Goal: Information Seeking & Learning: Find specific fact

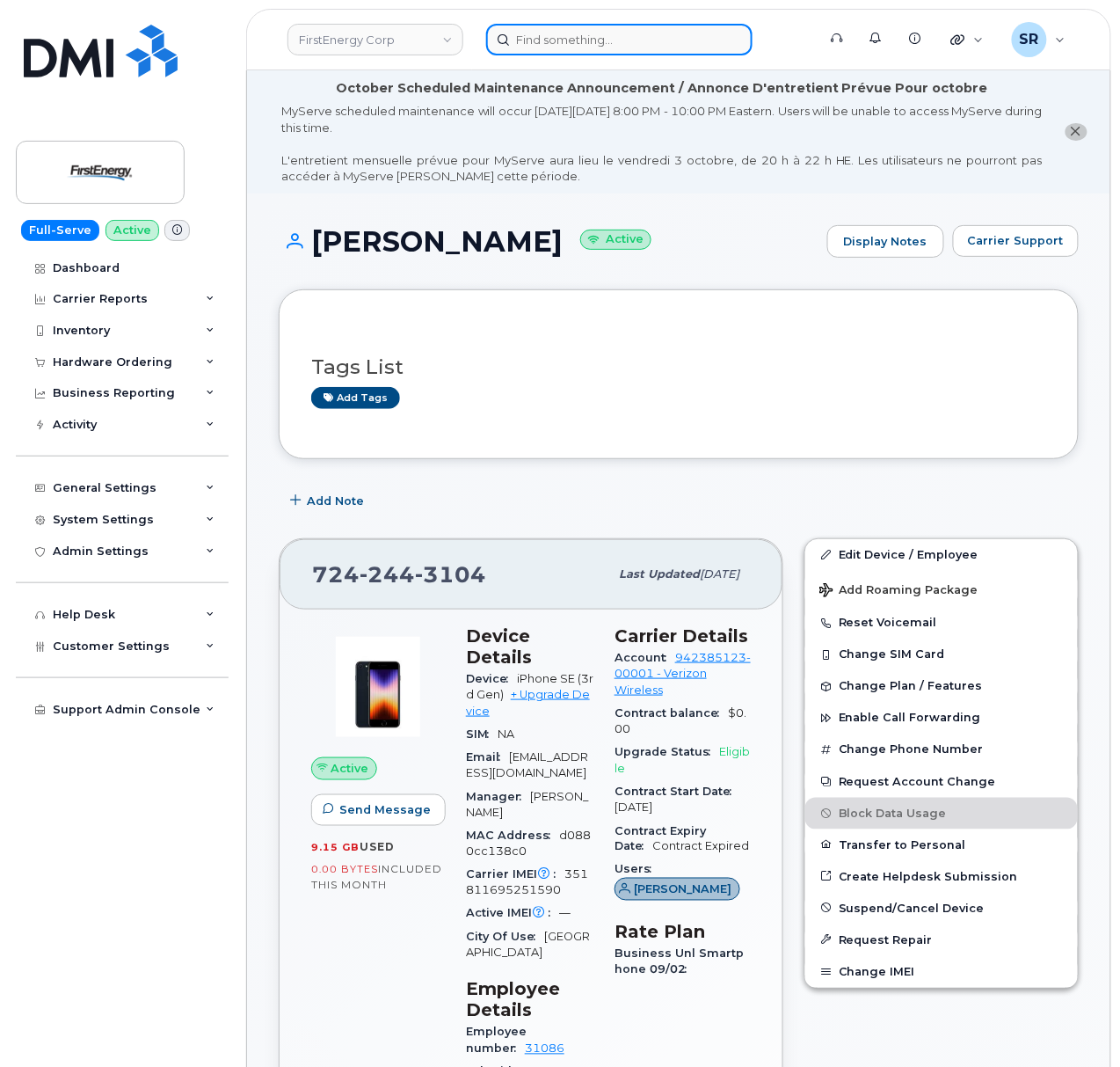
click at [577, 24] on input at bounding box center [619, 40] width 266 height 32
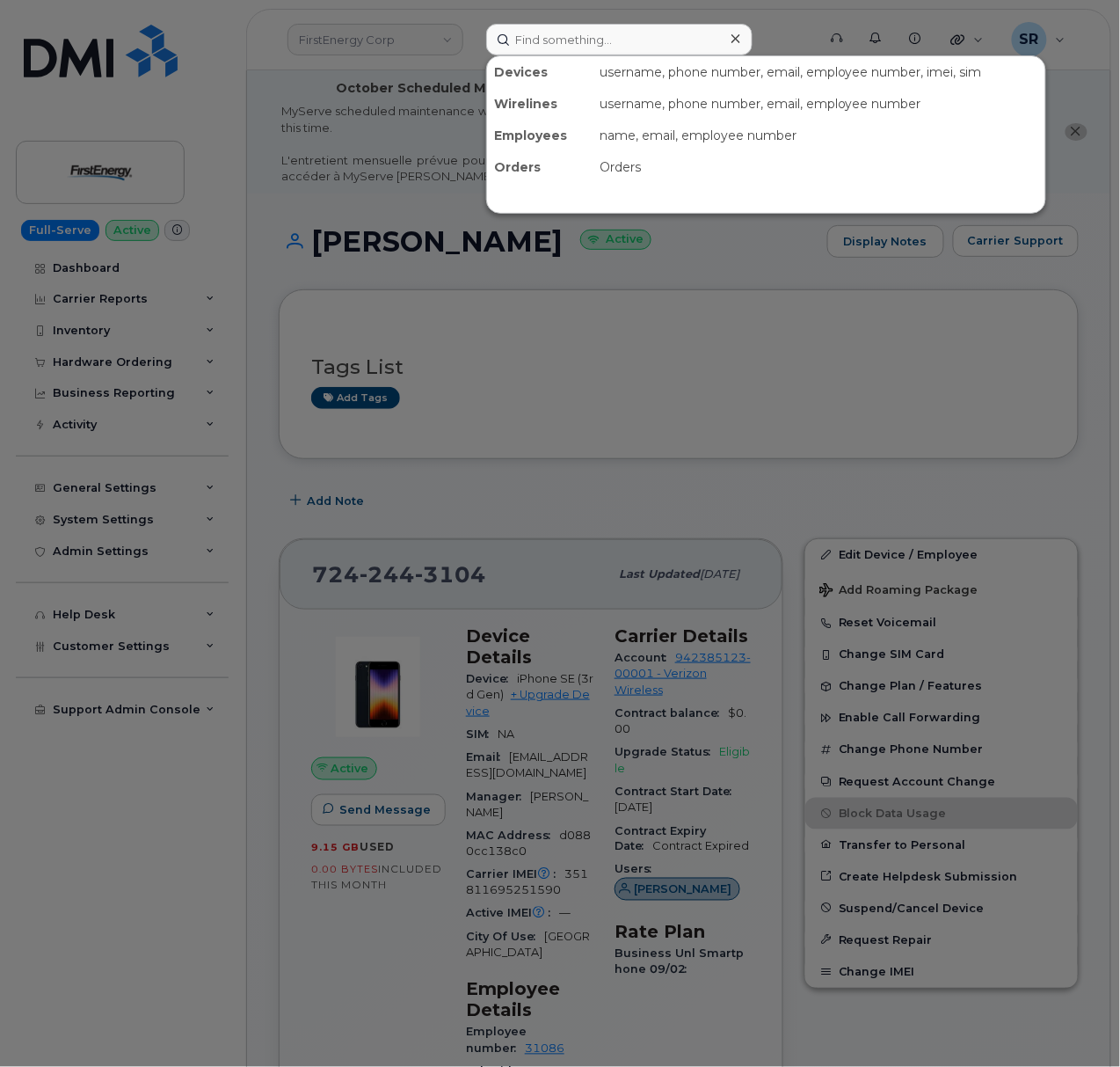
click at [429, 36] on div at bounding box center [560, 534] width 1120 height 1067
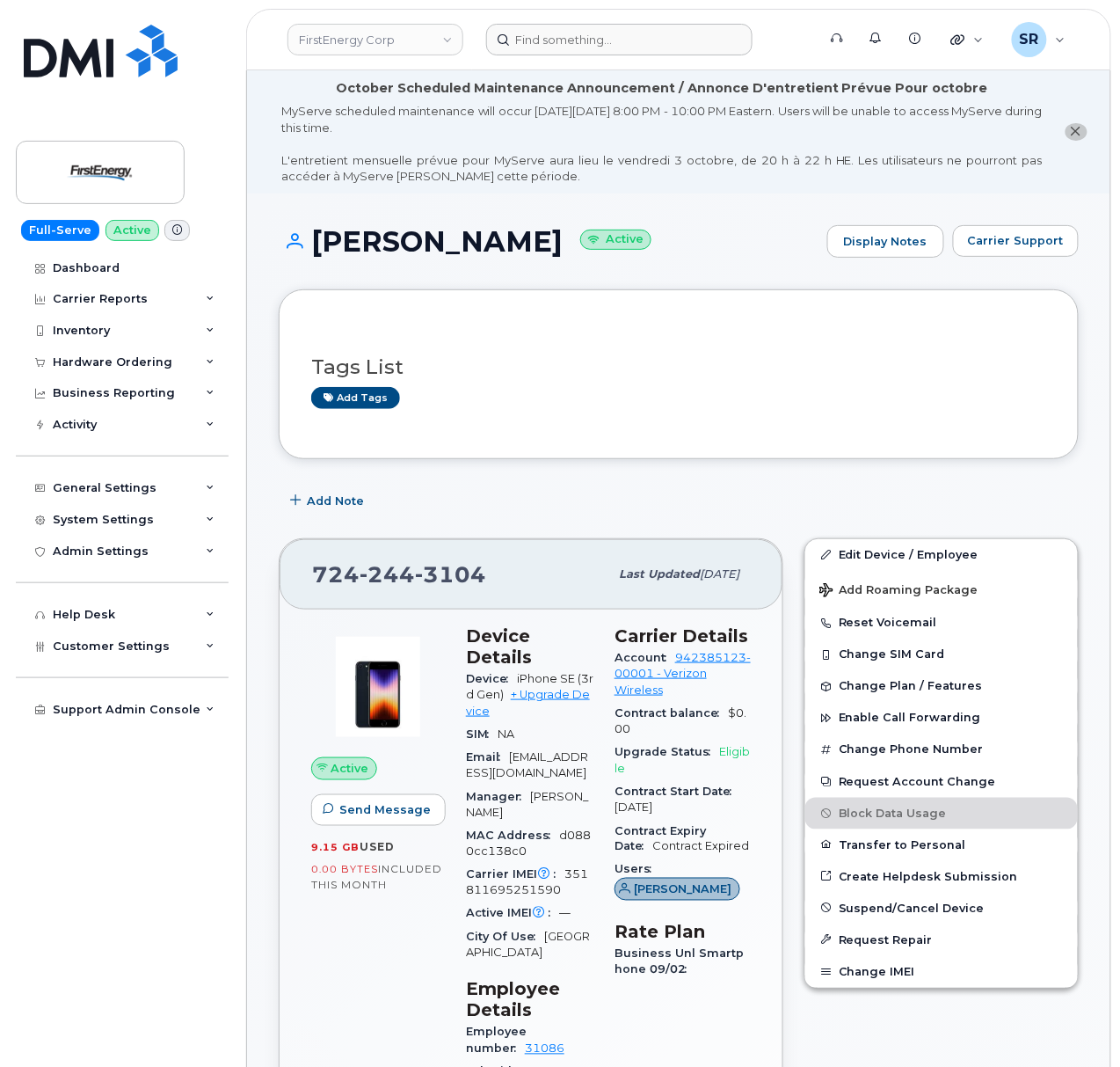
click at [429, 36] on link "FirstEnergy Corp" at bounding box center [376, 40] width 176 height 32
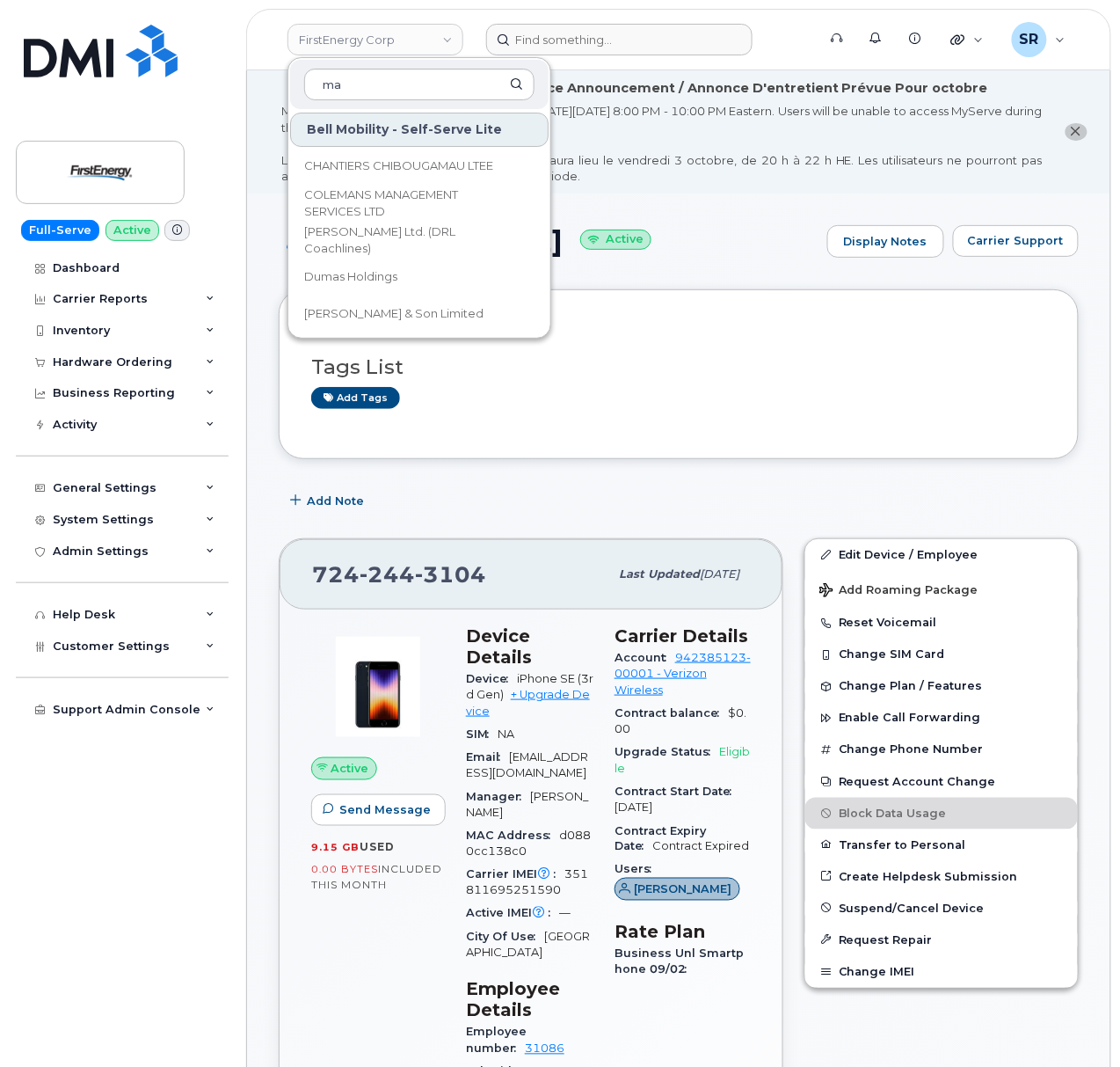
type input "m"
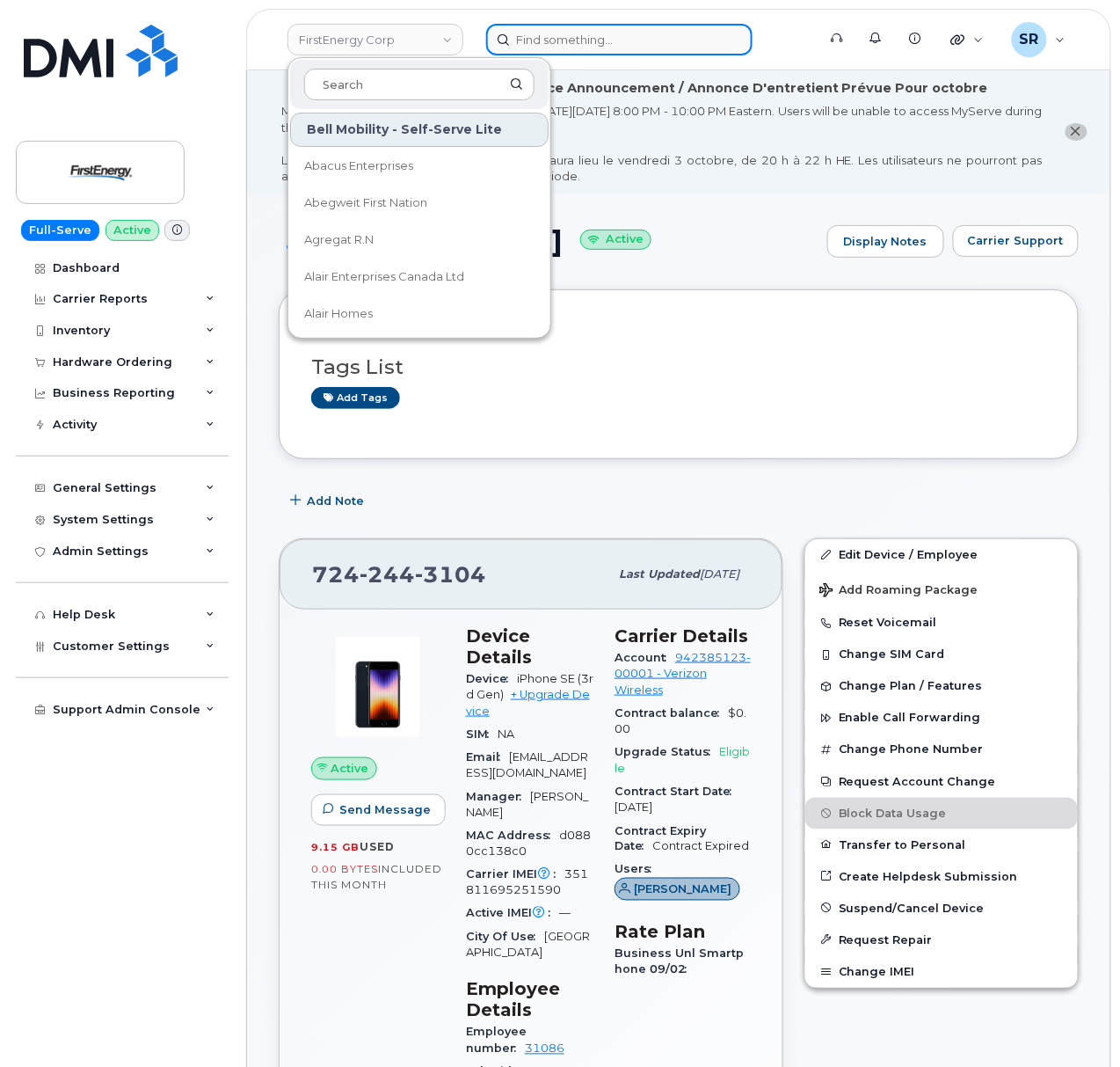
click at [610, 34] on input at bounding box center [619, 40] width 266 height 32
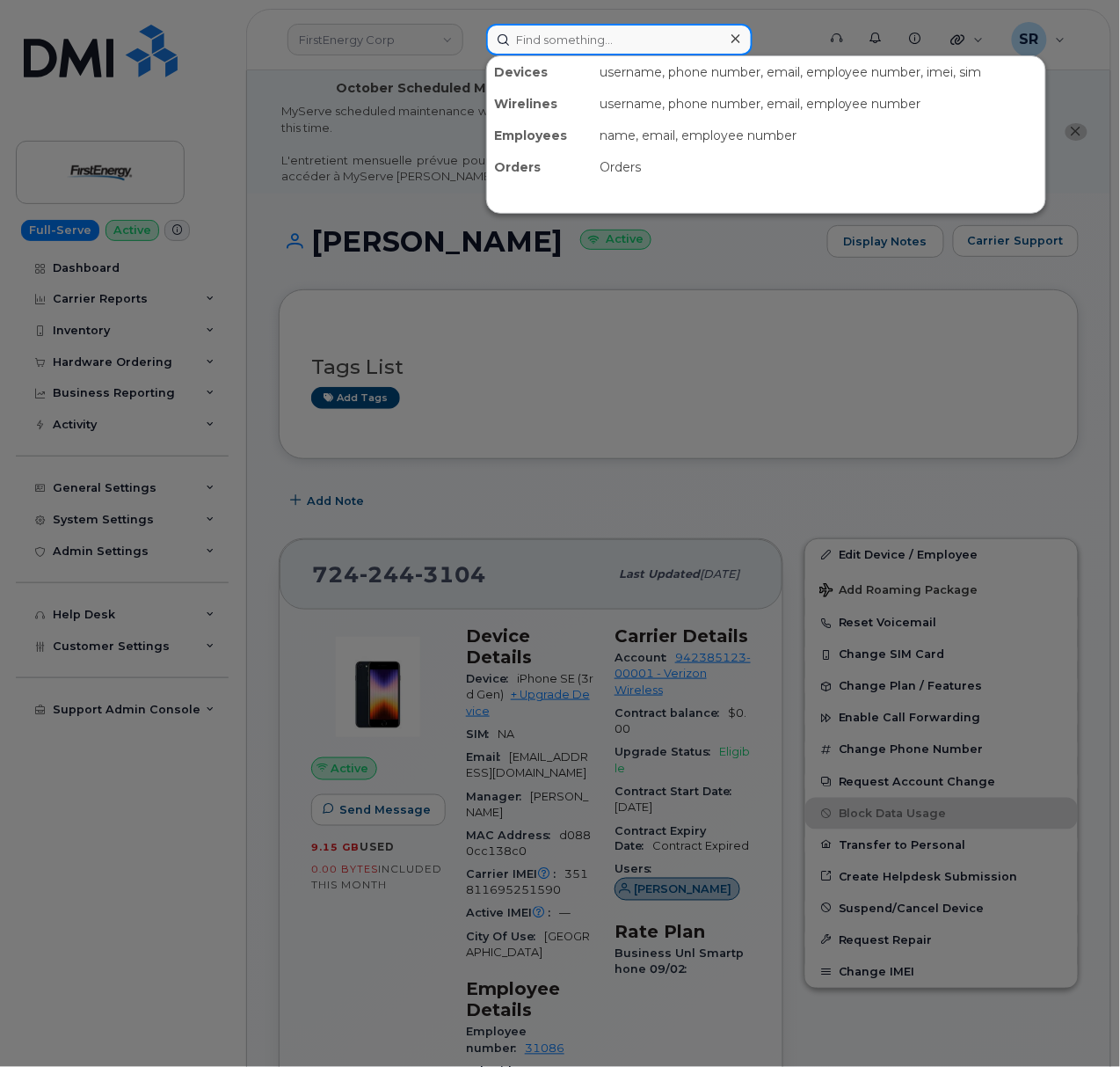
click at [610, 34] on input at bounding box center [619, 40] width 266 height 32
paste input "6394807510"
type input "6394807510"
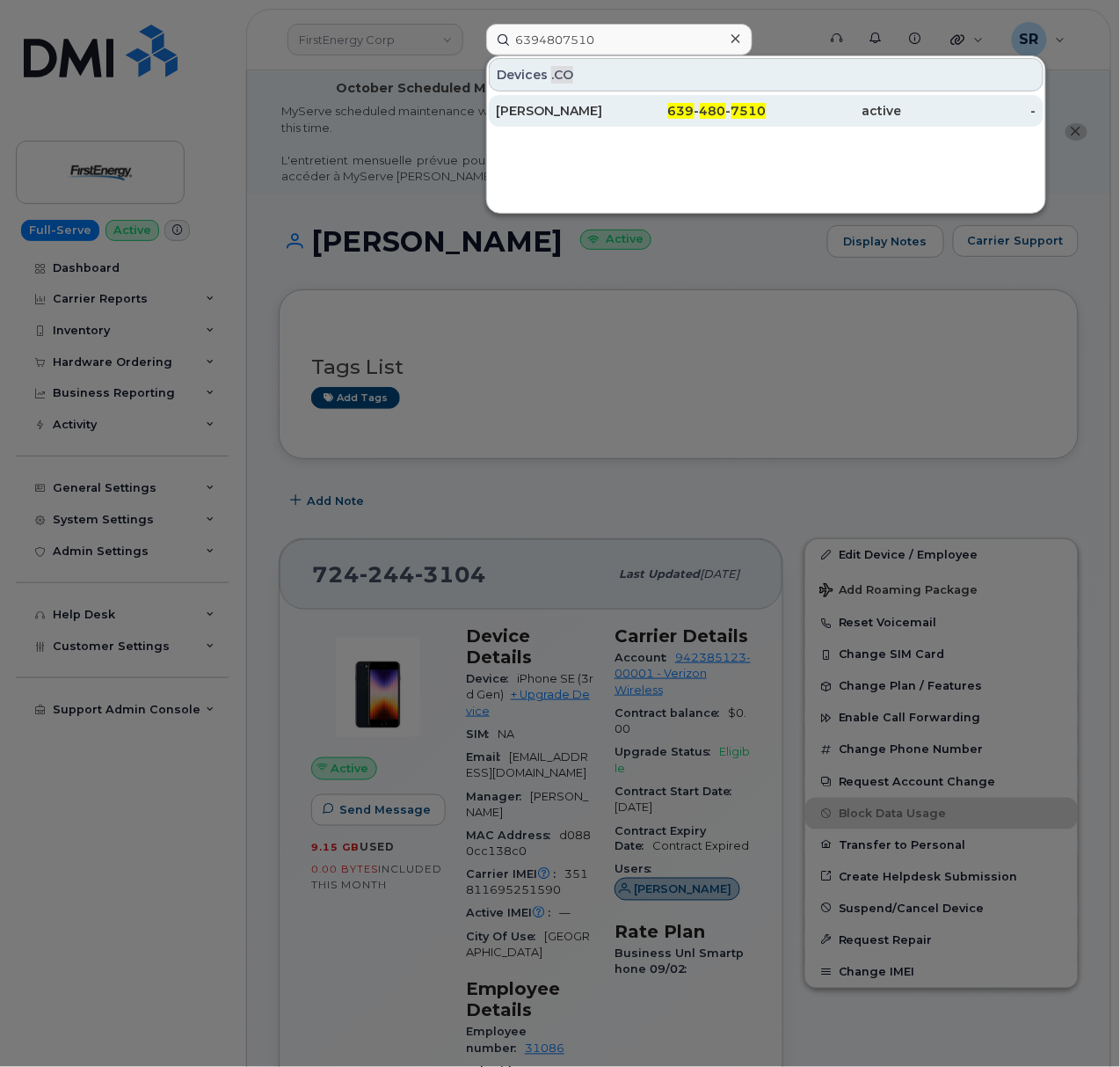
click at [570, 110] on div "Tyrell Knoblauch" at bounding box center [563, 110] width 136 height 17
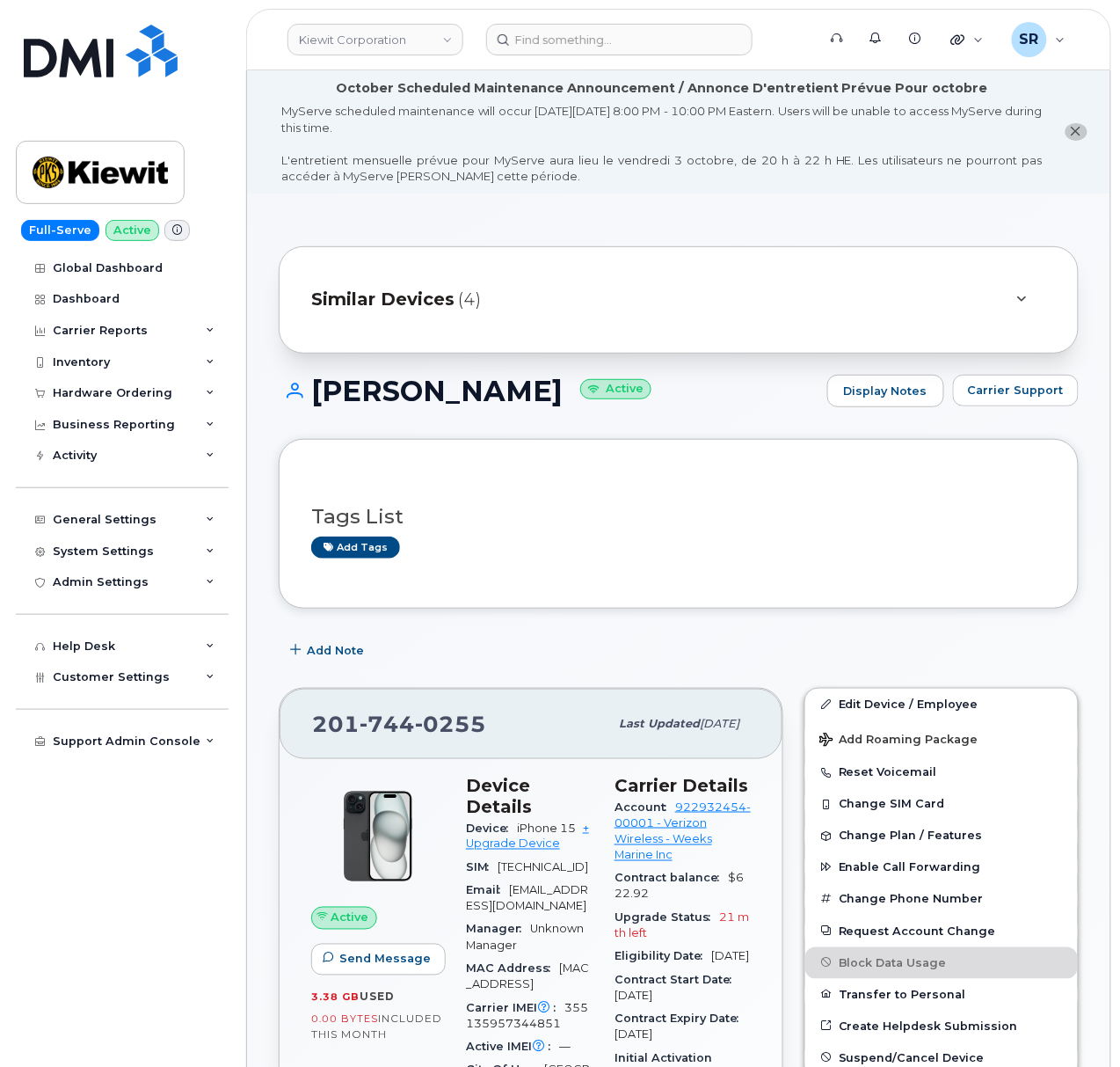
scroll to position [117, 0]
click at [651, 496] on div "Tags List Add tags" at bounding box center [679, 524] width 735 height 68
click at [562, 43] on input at bounding box center [619, 40] width 266 height 32
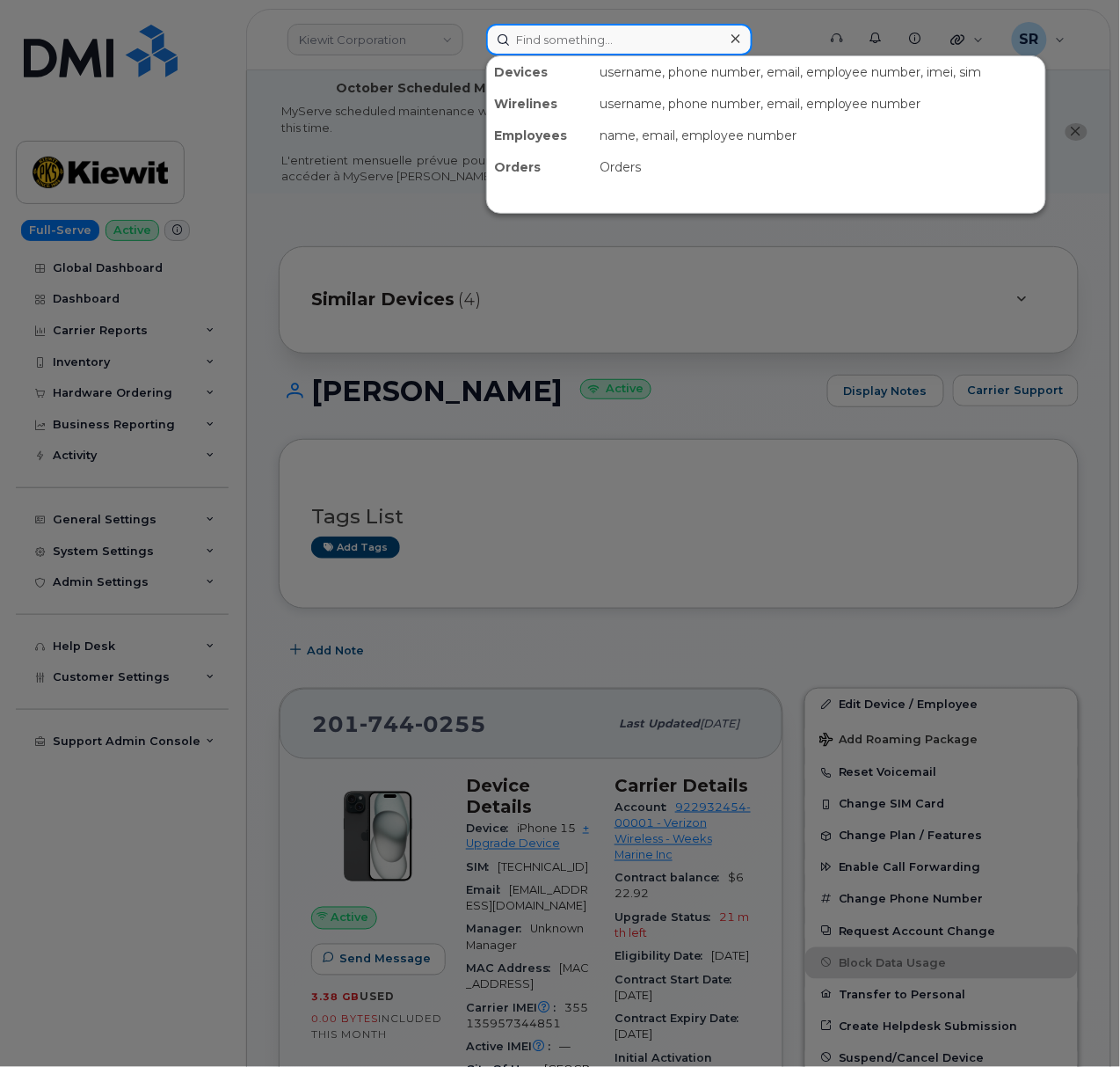
paste input "301392"
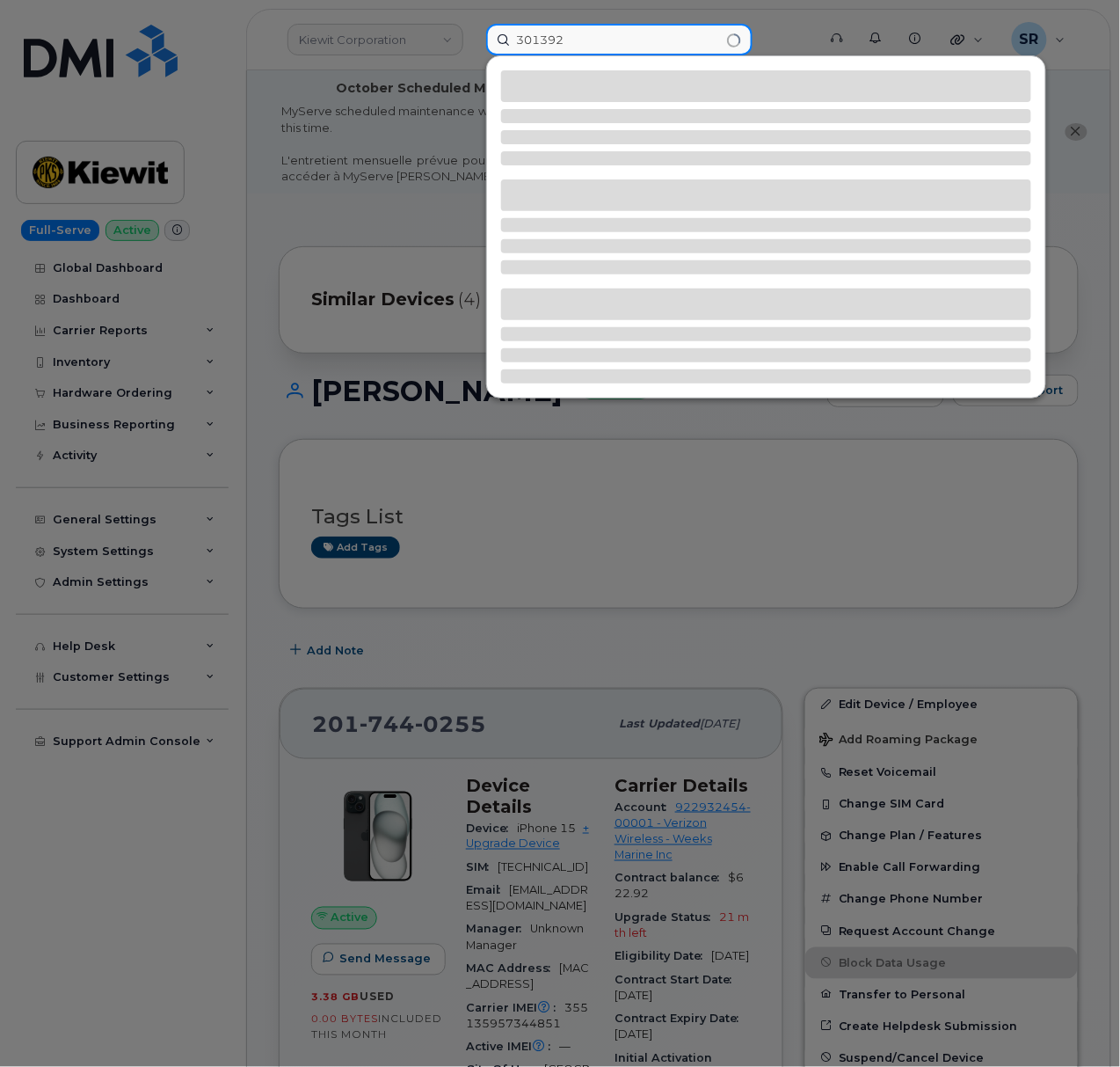
type input "301392"
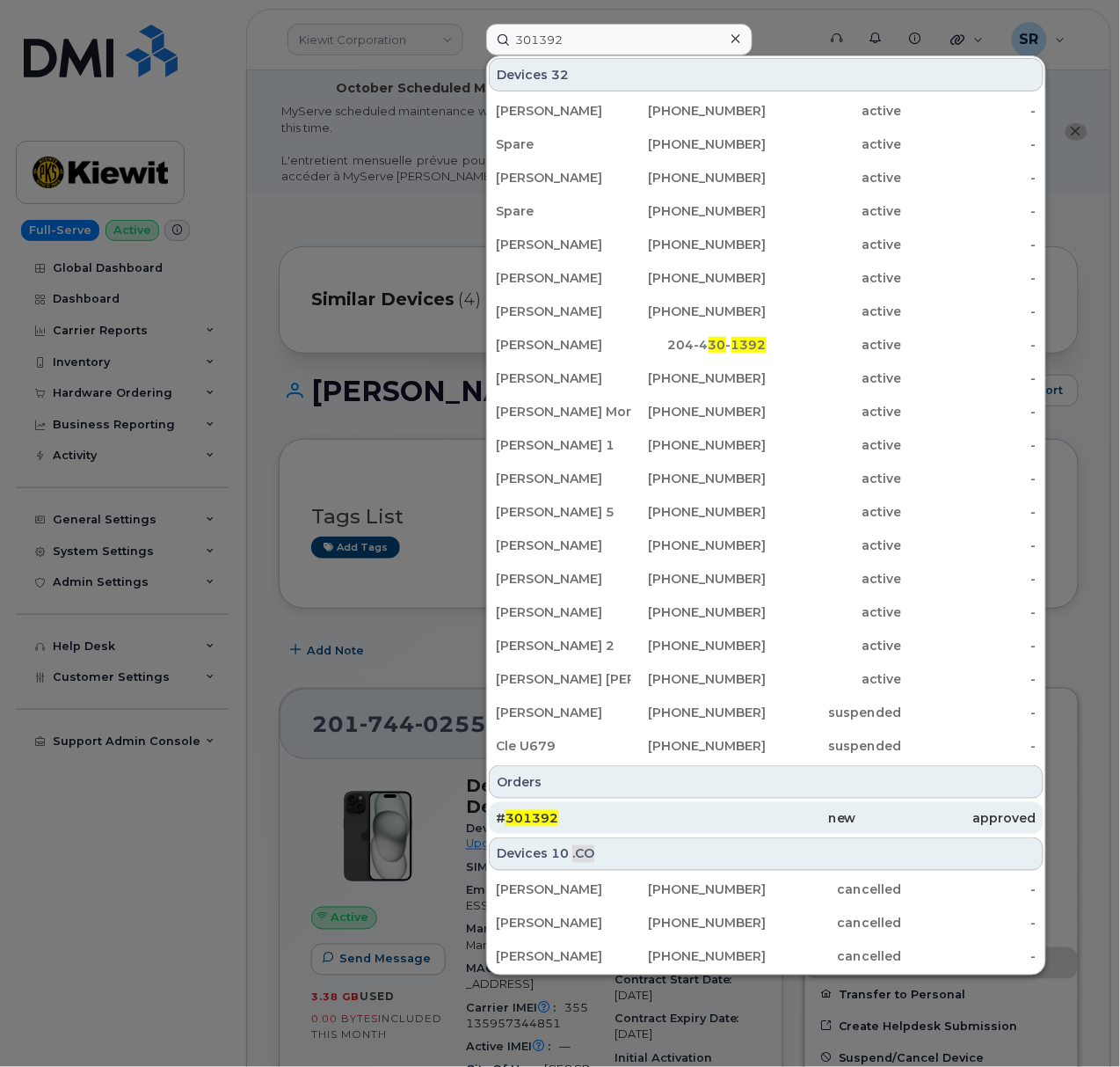
click at [617, 820] on div "# 301392" at bounding box center [586, 818] width 180 height 17
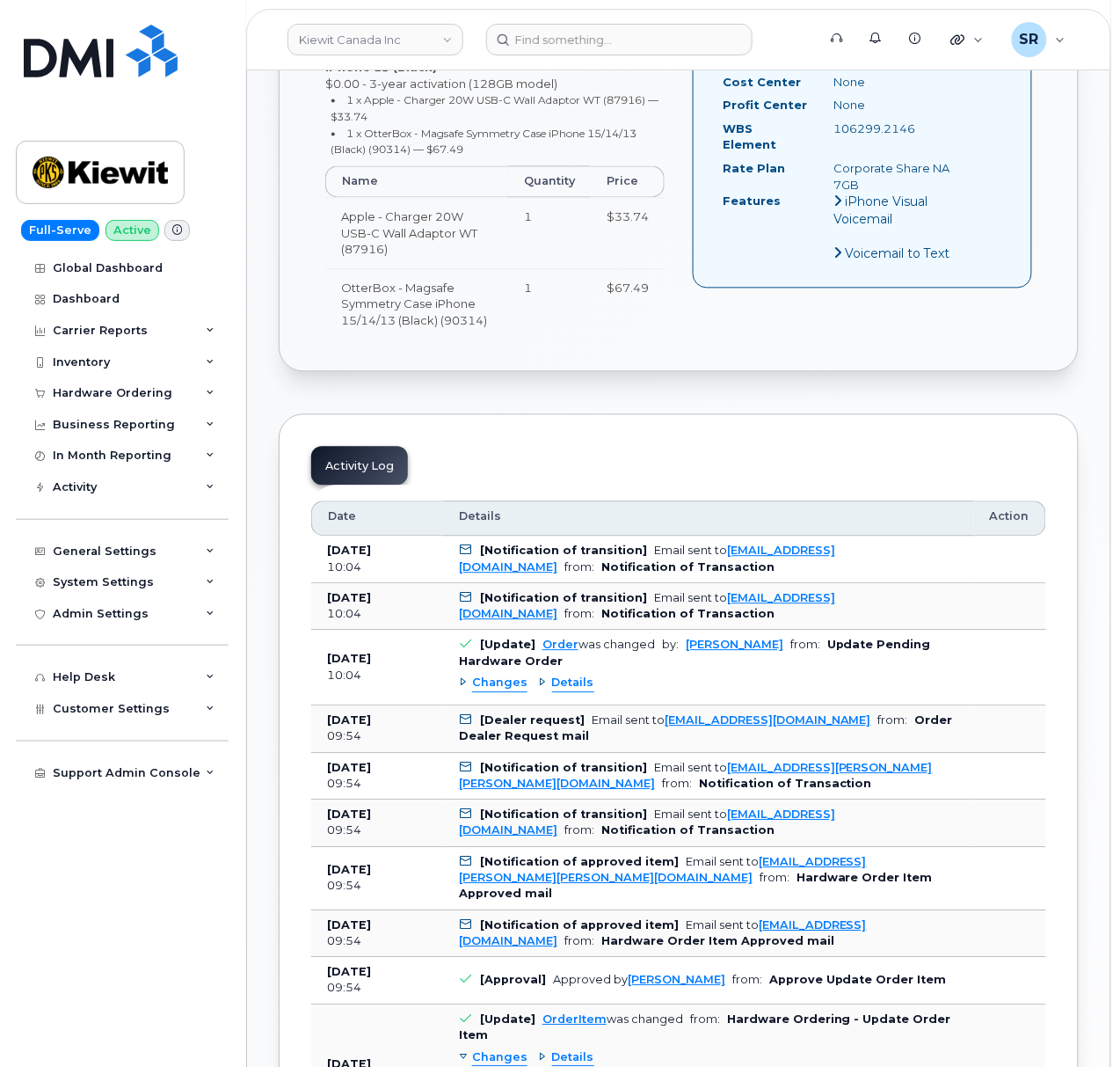
scroll to position [821, 0]
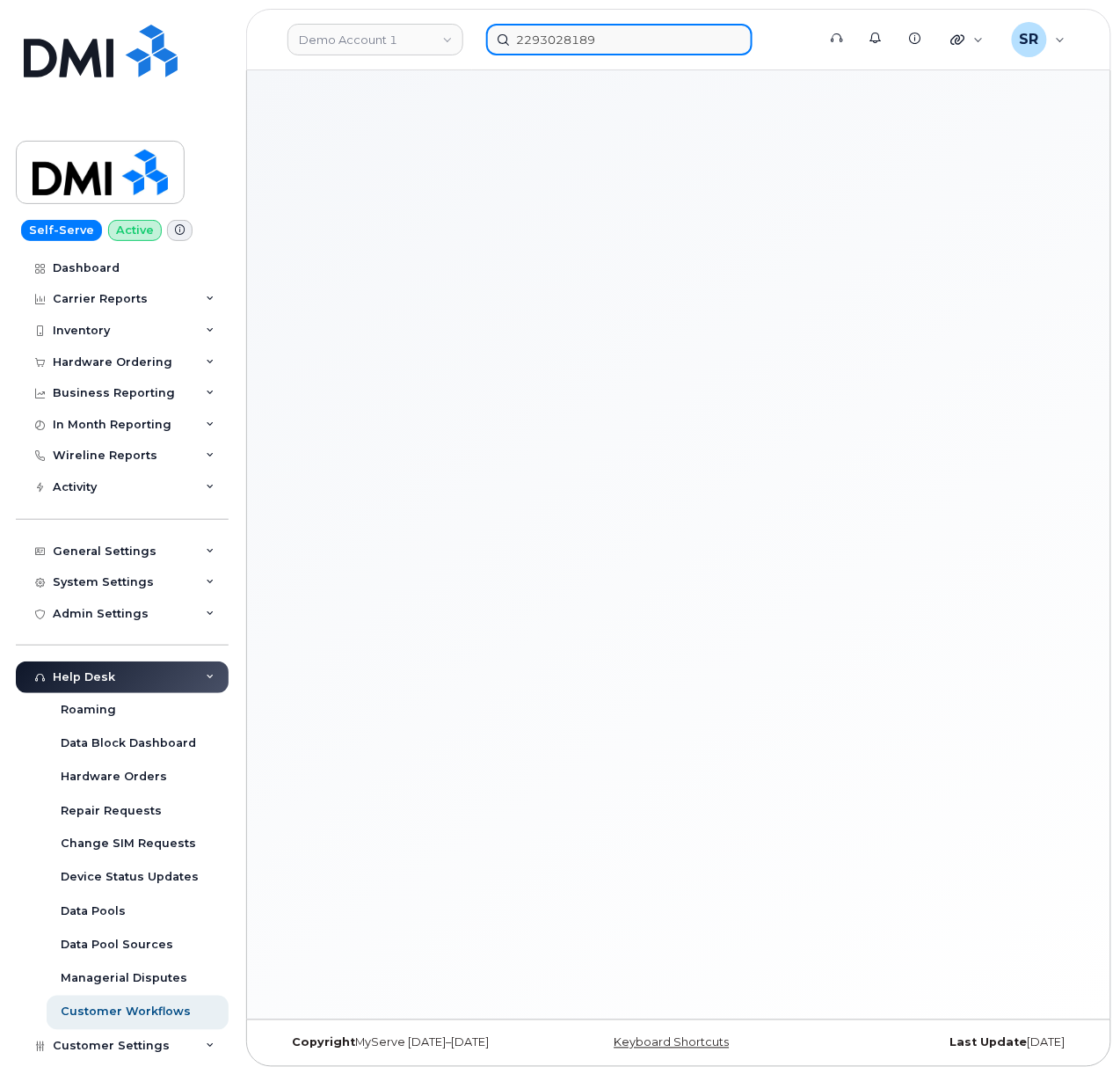
click at [590, 44] on input "2293028189" at bounding box center [619, 40] width 266 height 32
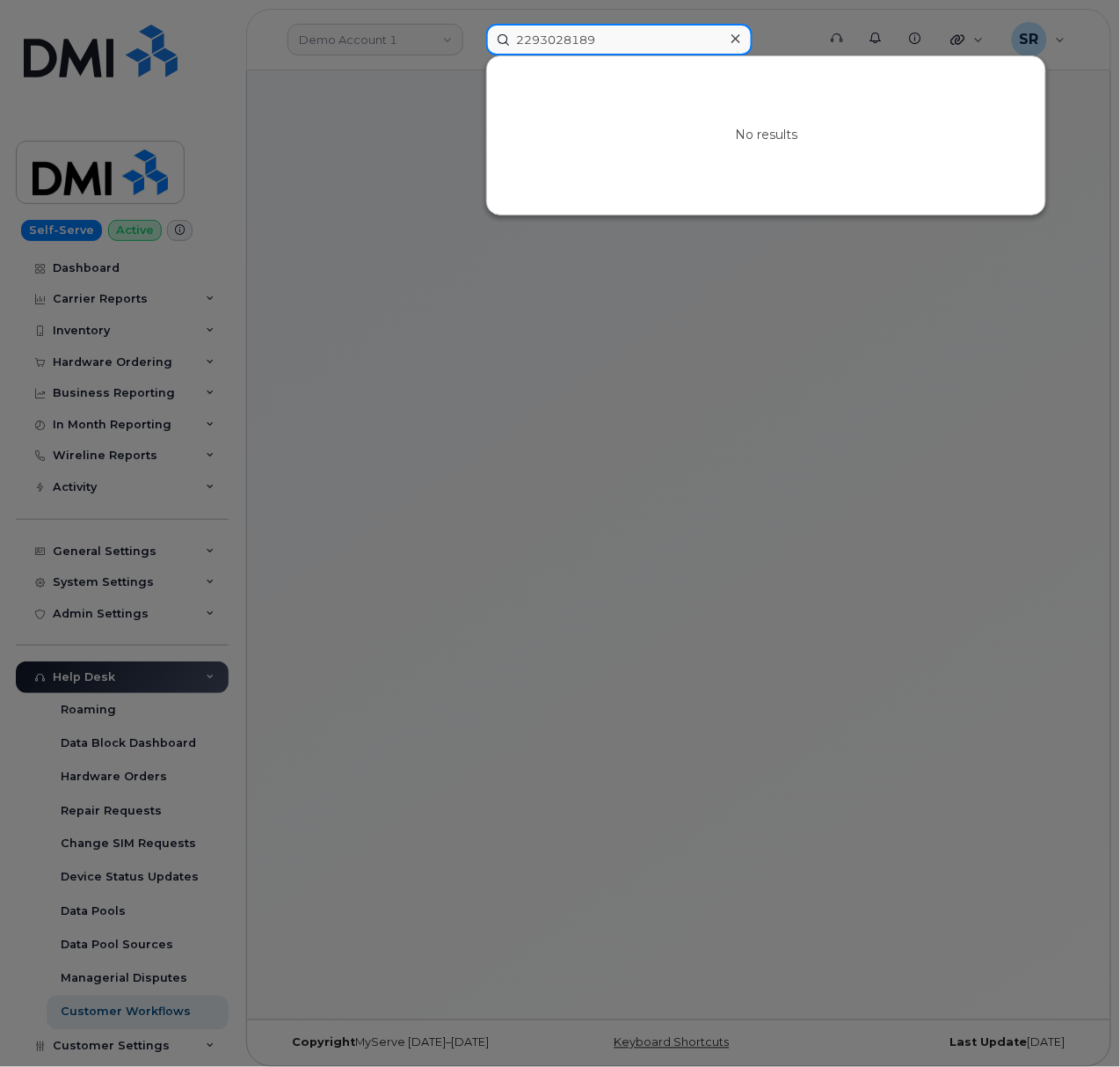
click at [590, 44] on input "2293028189" at bounding box center [619, 40] width 266 height 32
paste input "Braden Ven De Velde"
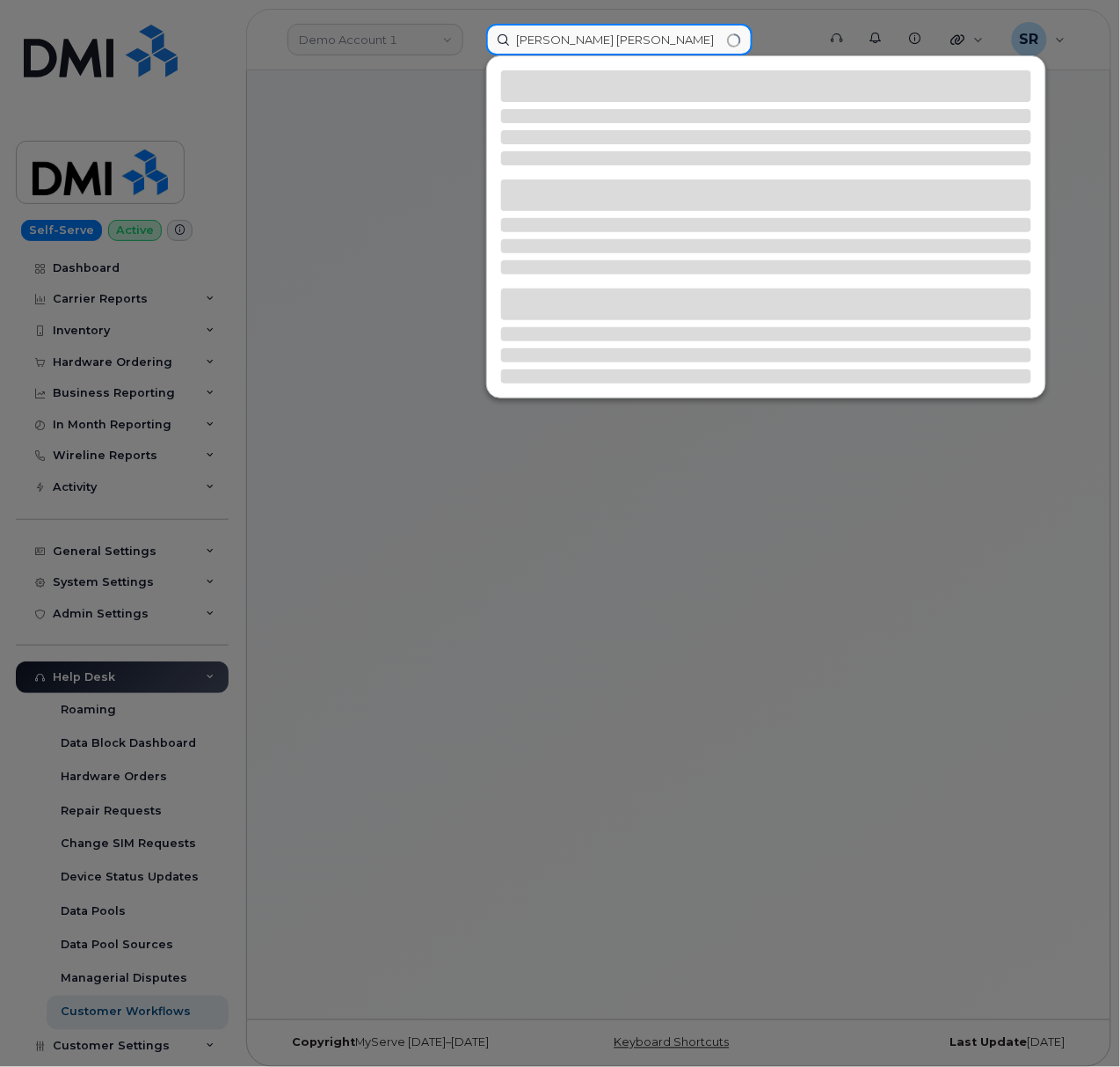
type input "Braden Ven De Velde"
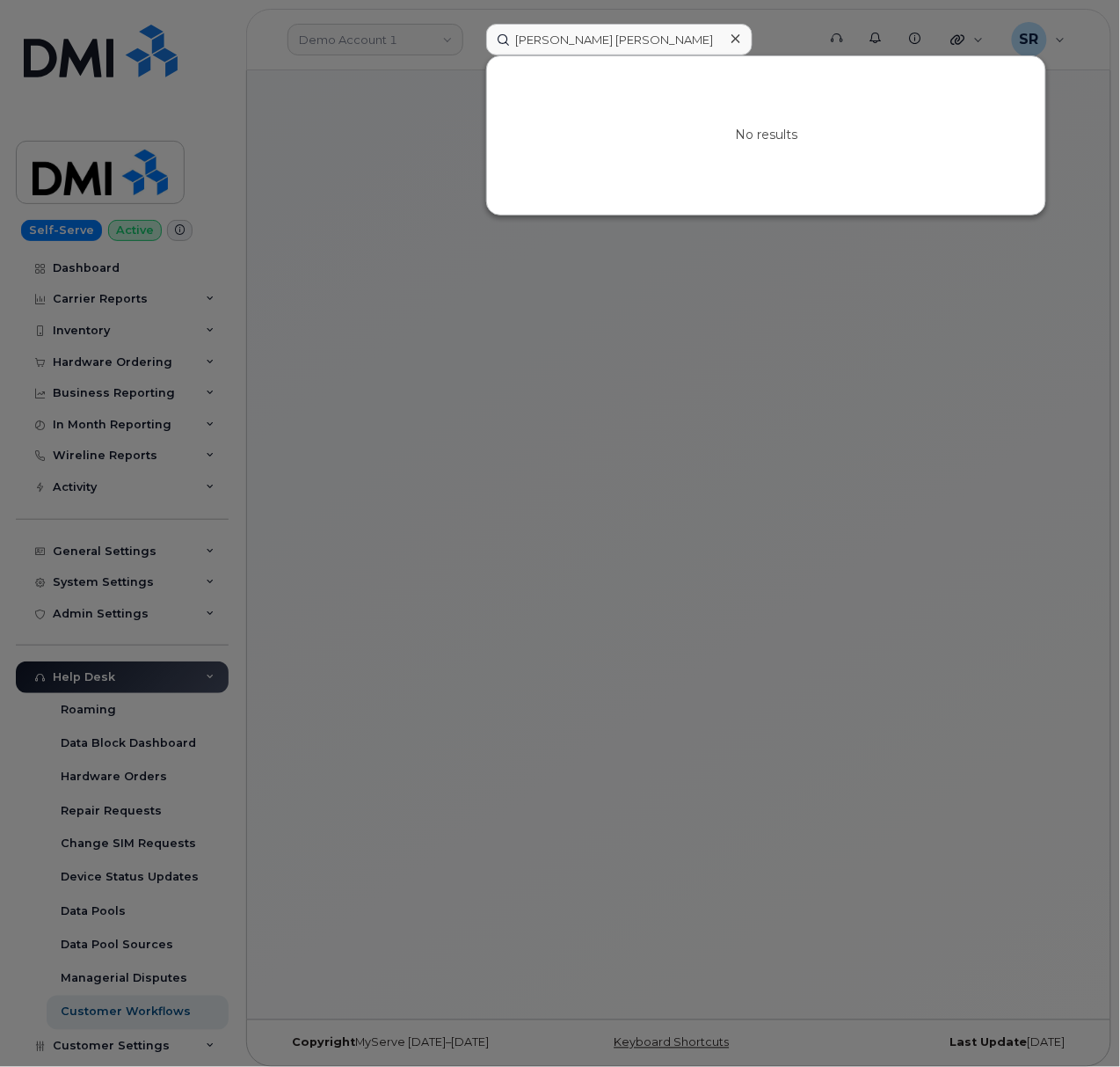
click at [265, 264] on div at bounding box center [560, 534] width 1120 height 1067
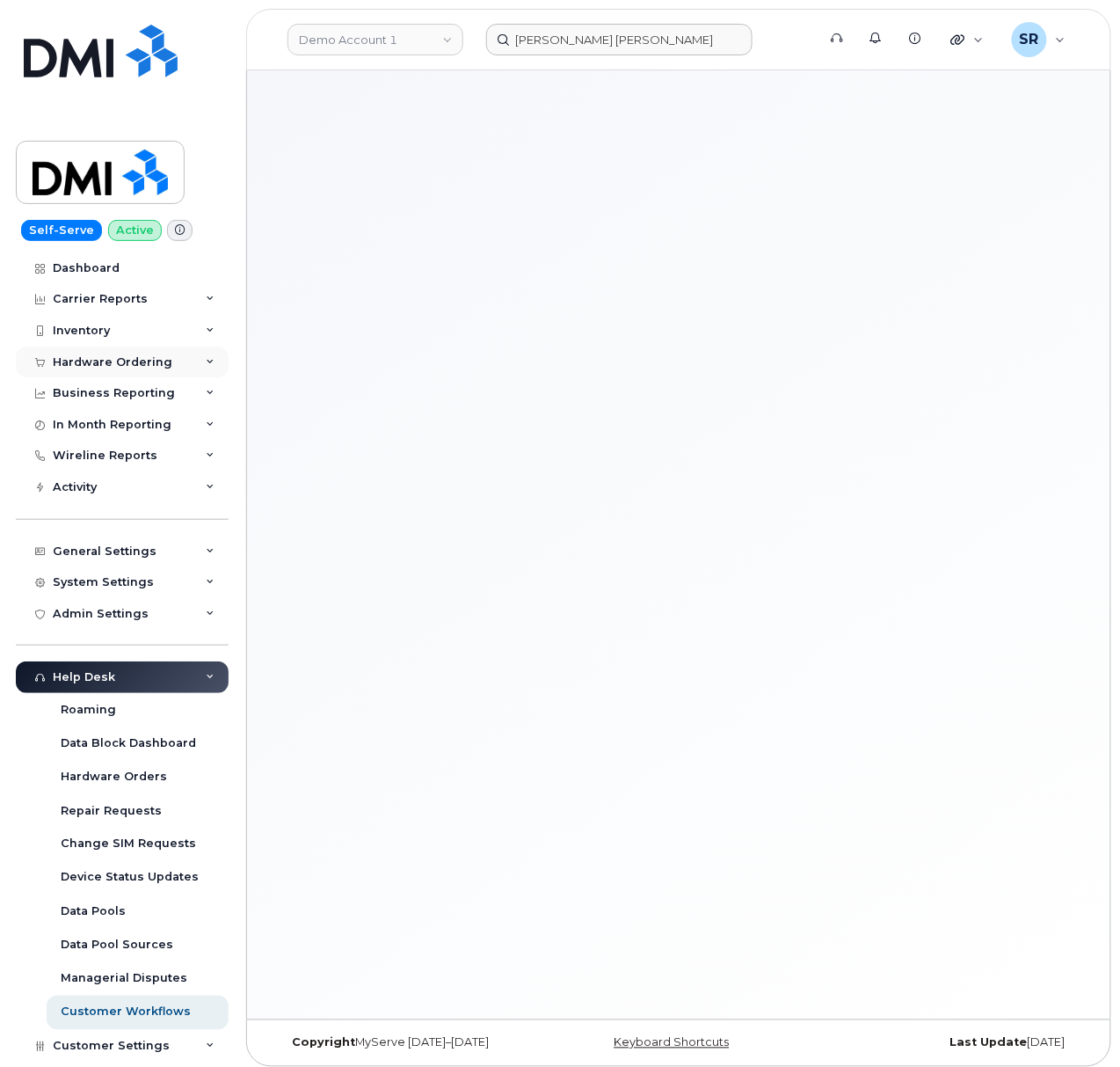
click at [120, 360] on div "Hardware Ordering" at bounding box center [113, 362] width 120 height 15
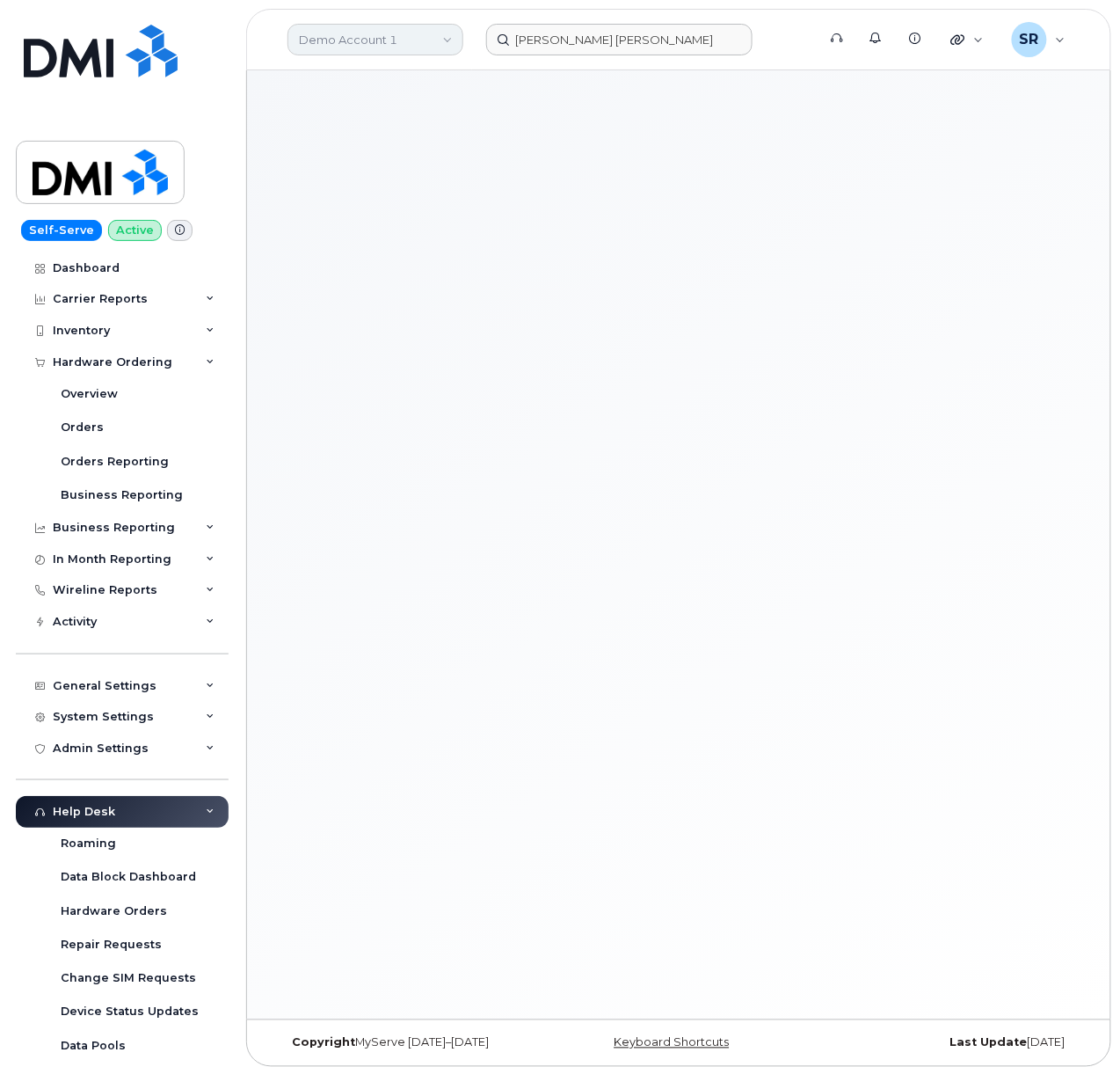
click at [392, 43] on link "Demo Account 1" at bounding box center [376, 40] width 176 height 32
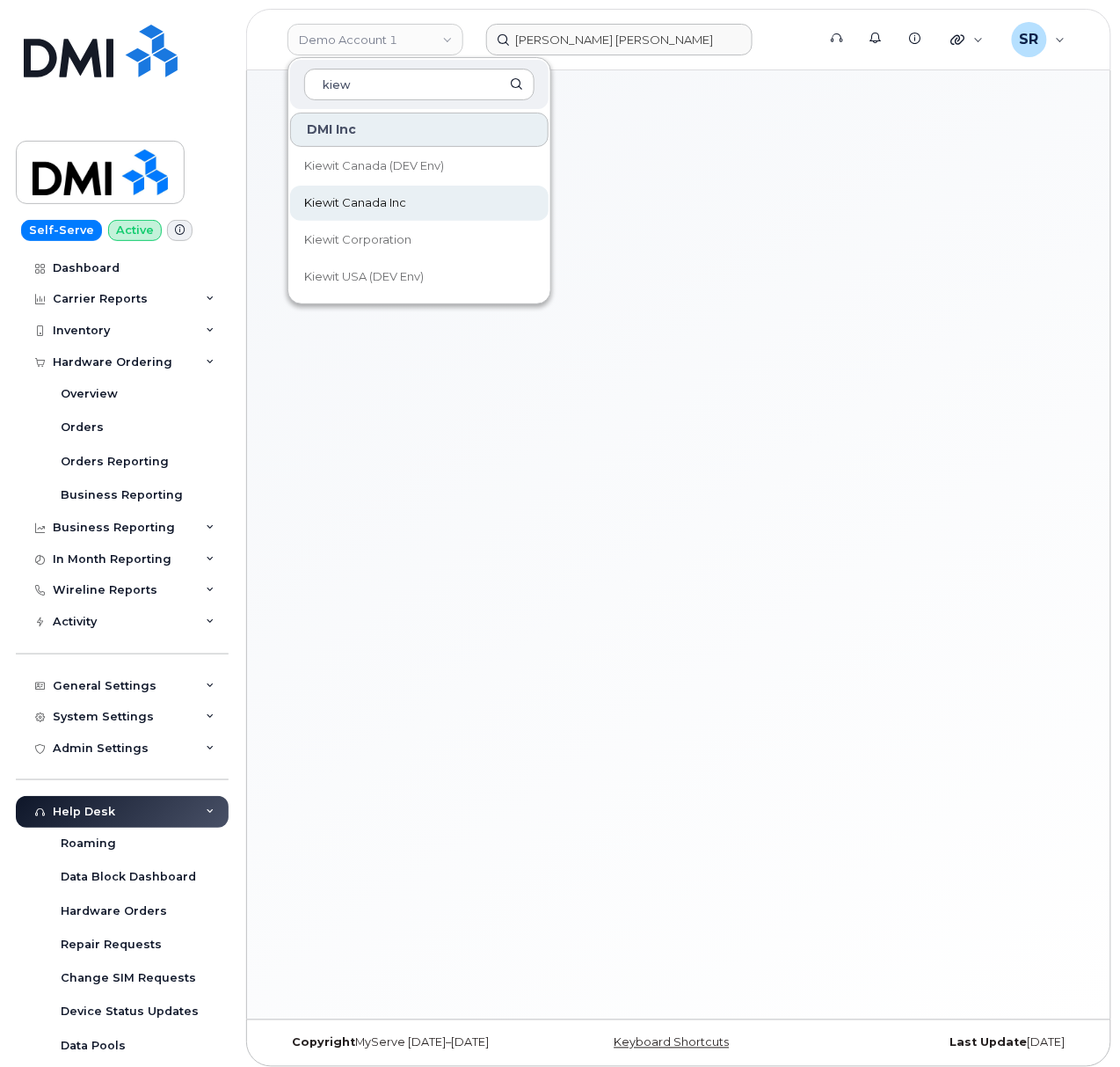
type input "kiew"
click at [407, 207] on span "Kiewit Canada Inc" at bounding box center [354, 203] width 102 height 17
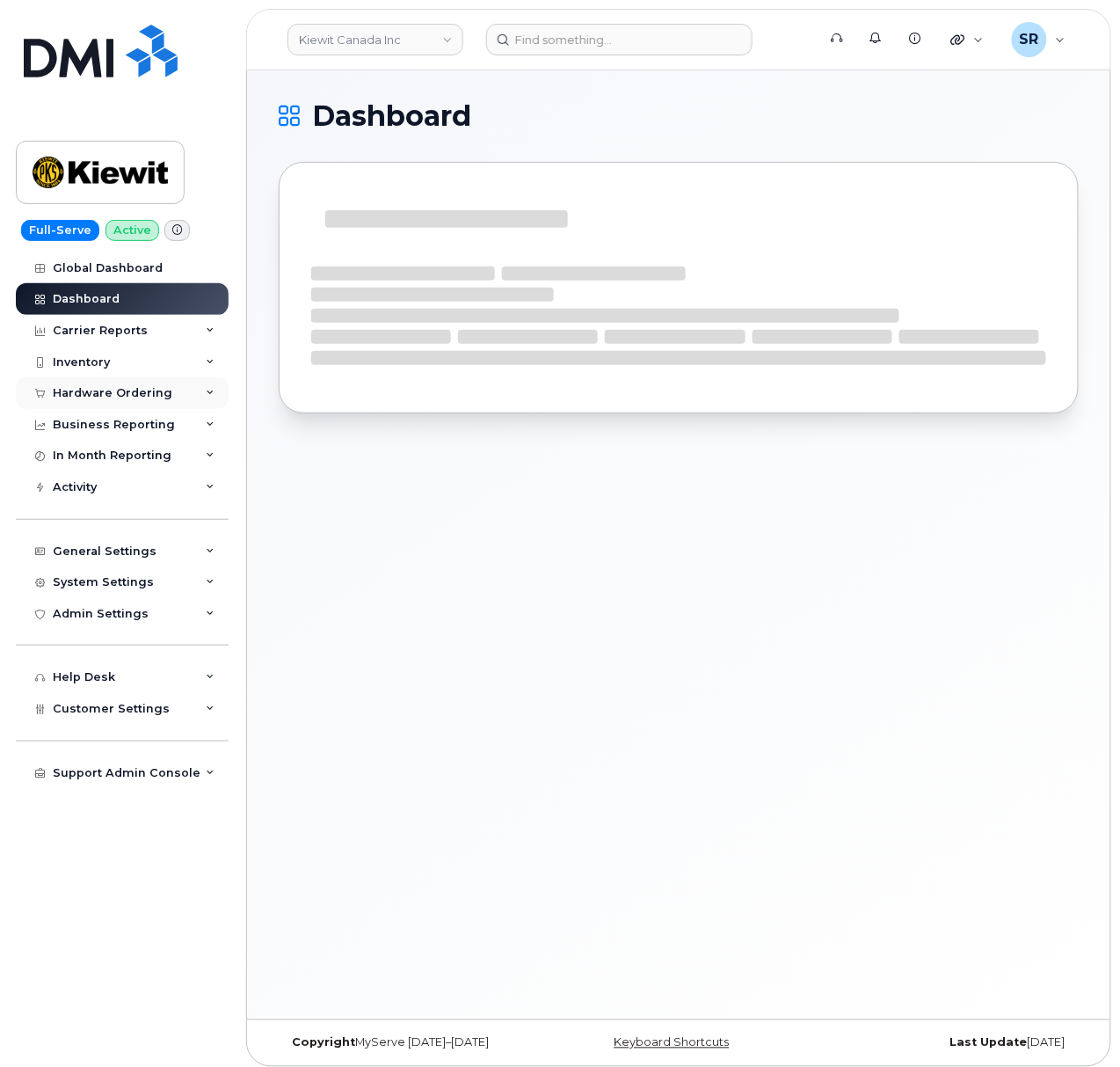
click at [138, 390] on div "Hardware Ordering" at bounding box center [113, 393] width 120 height 15
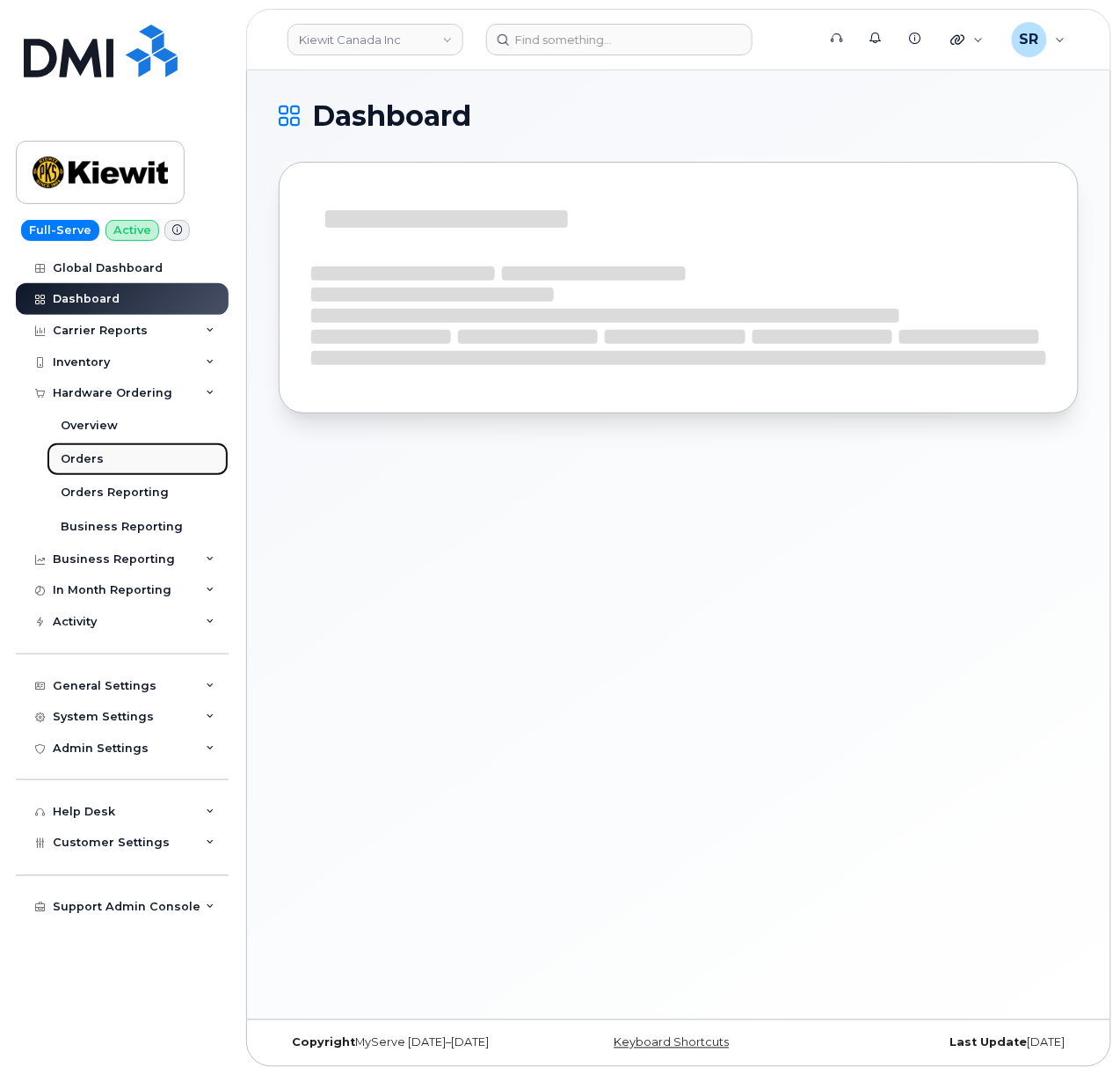
click at [123, 466] on link "Orders" at bounding box center [137, 459] width 182 height 34
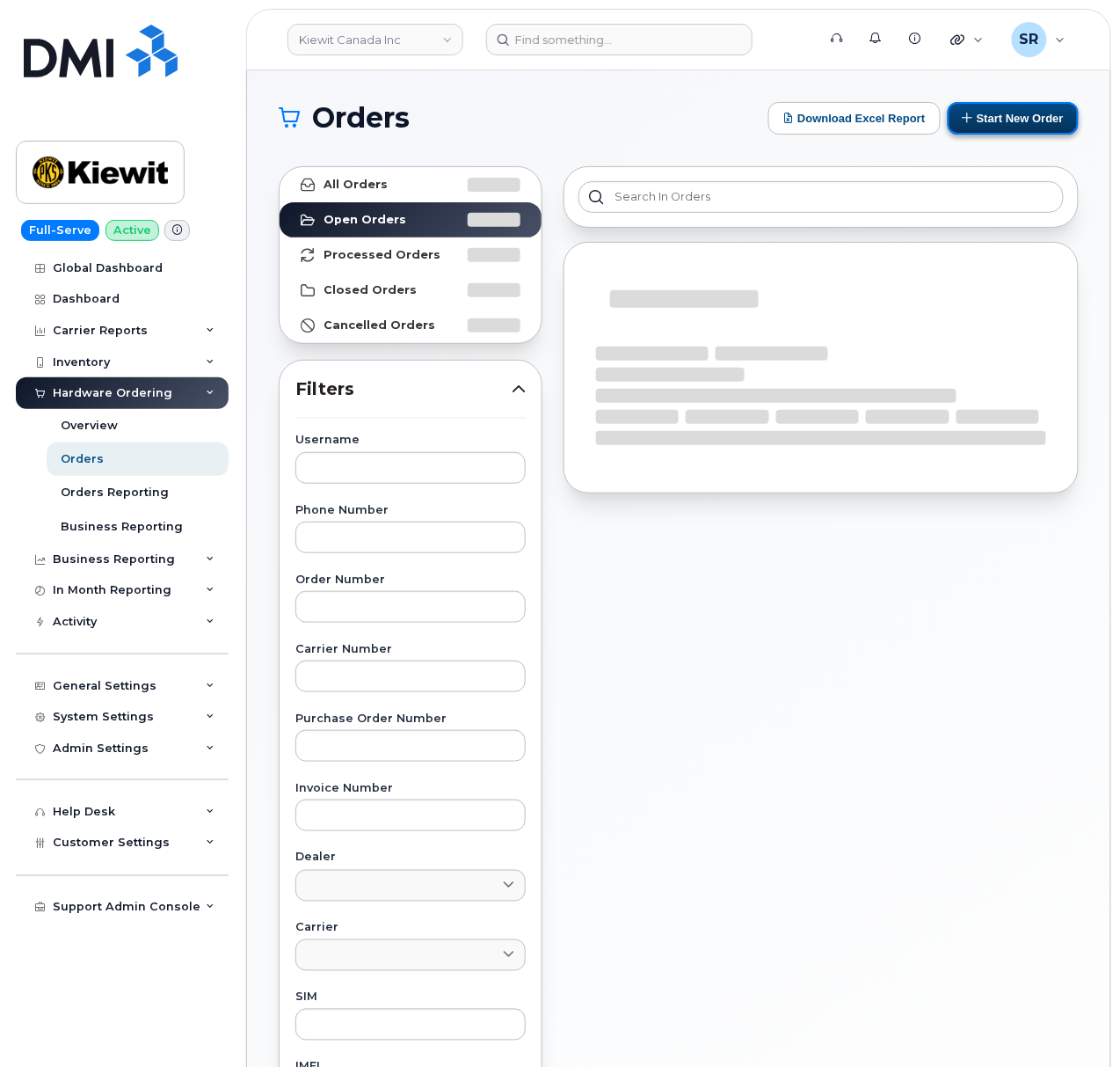
click at [1017, 124] on button "Start New Order" at bounding box center [1013, 118] width 131 height 33
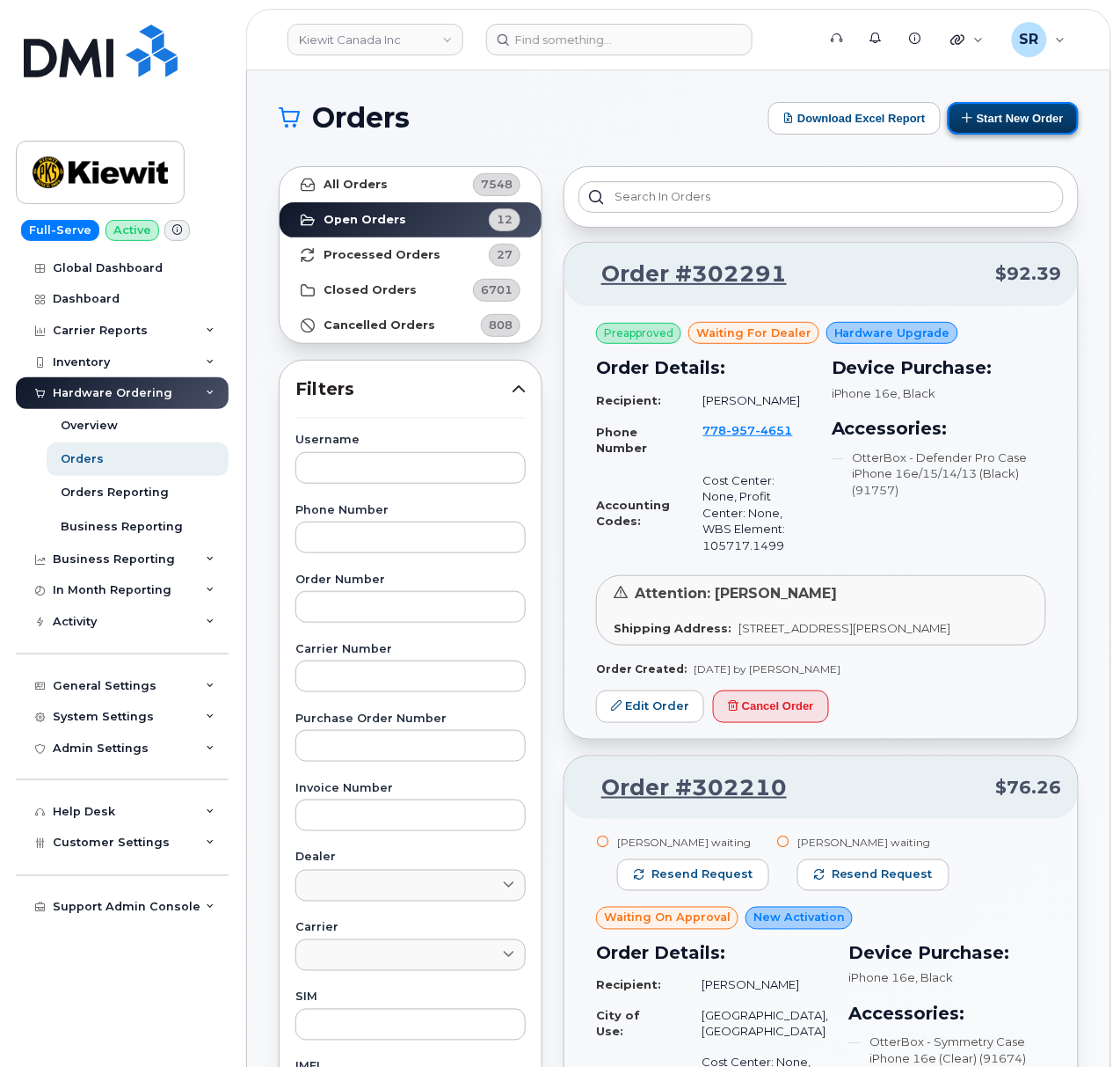
click at [1024, 116] on button "Start New Order" at bounding box center [1013, 118] width 131 height 33
click at [1014, 124] on button "Start New Order" at bounding box center [1013, 118] width 131 height 33
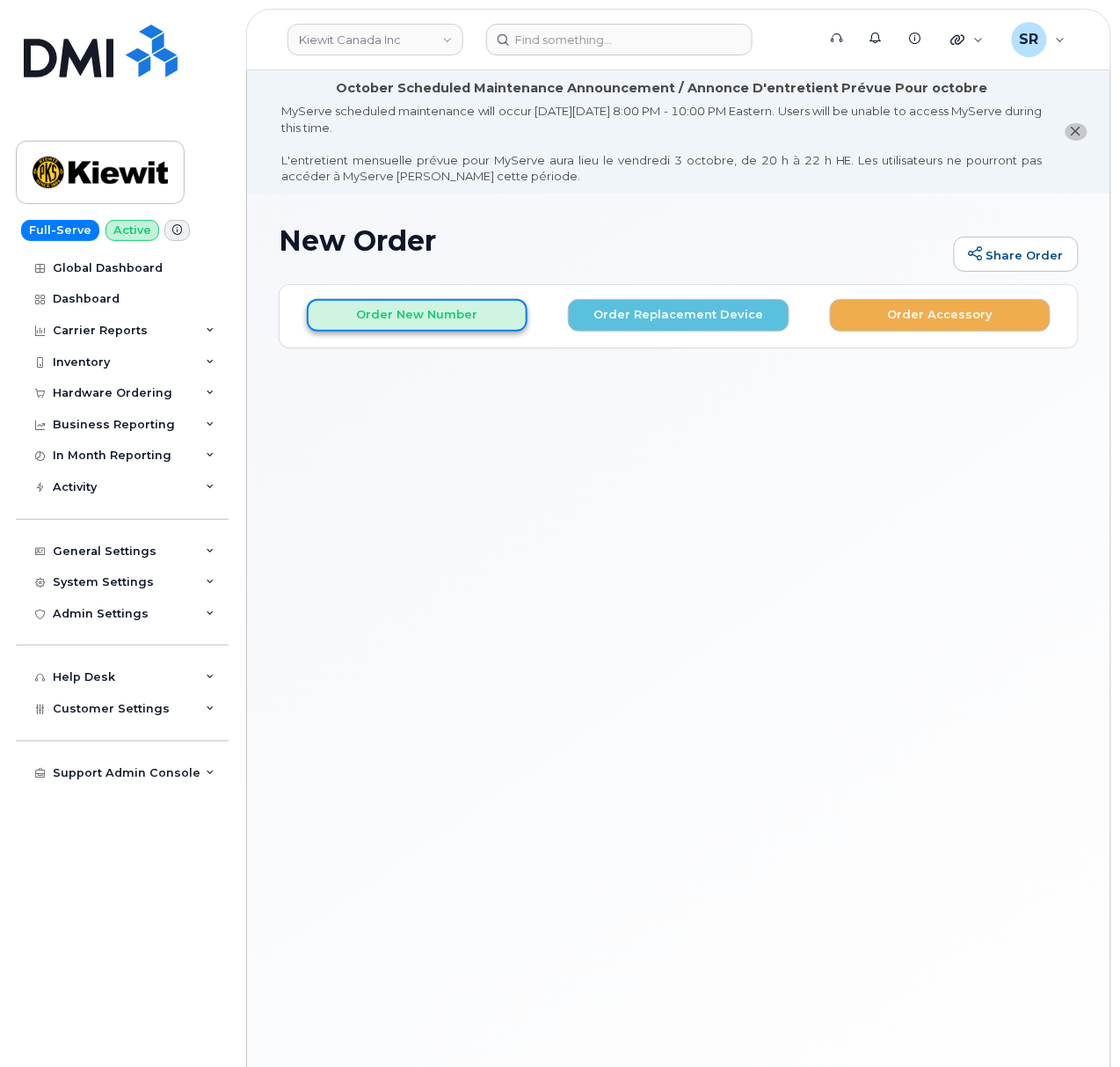
click at [426, 315] on button "Order New Number" at bounding box center [417, 316] width 221 height 33
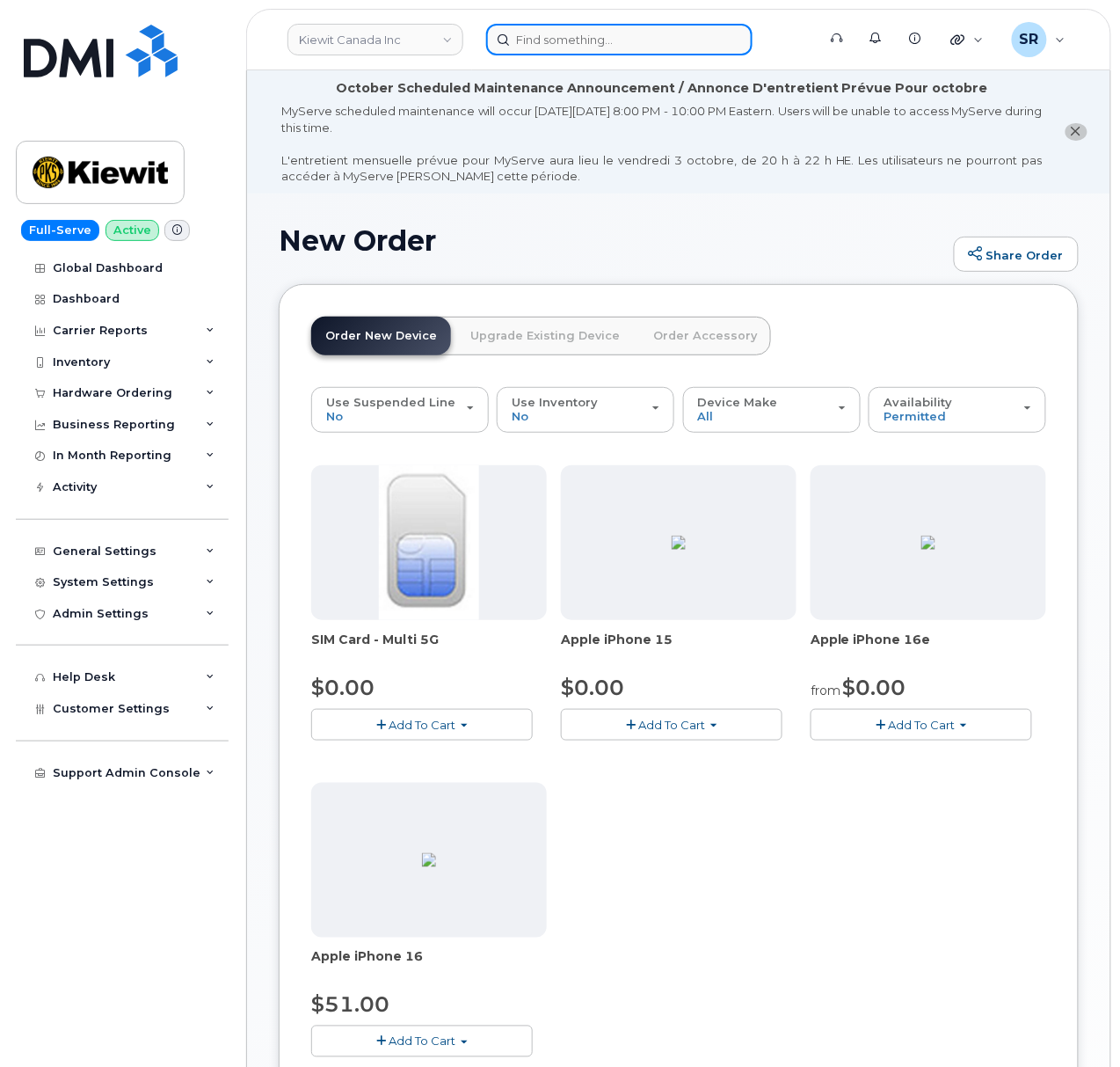
click at [589, 36] on input at bounding box center [619, 40] width 266 height 32
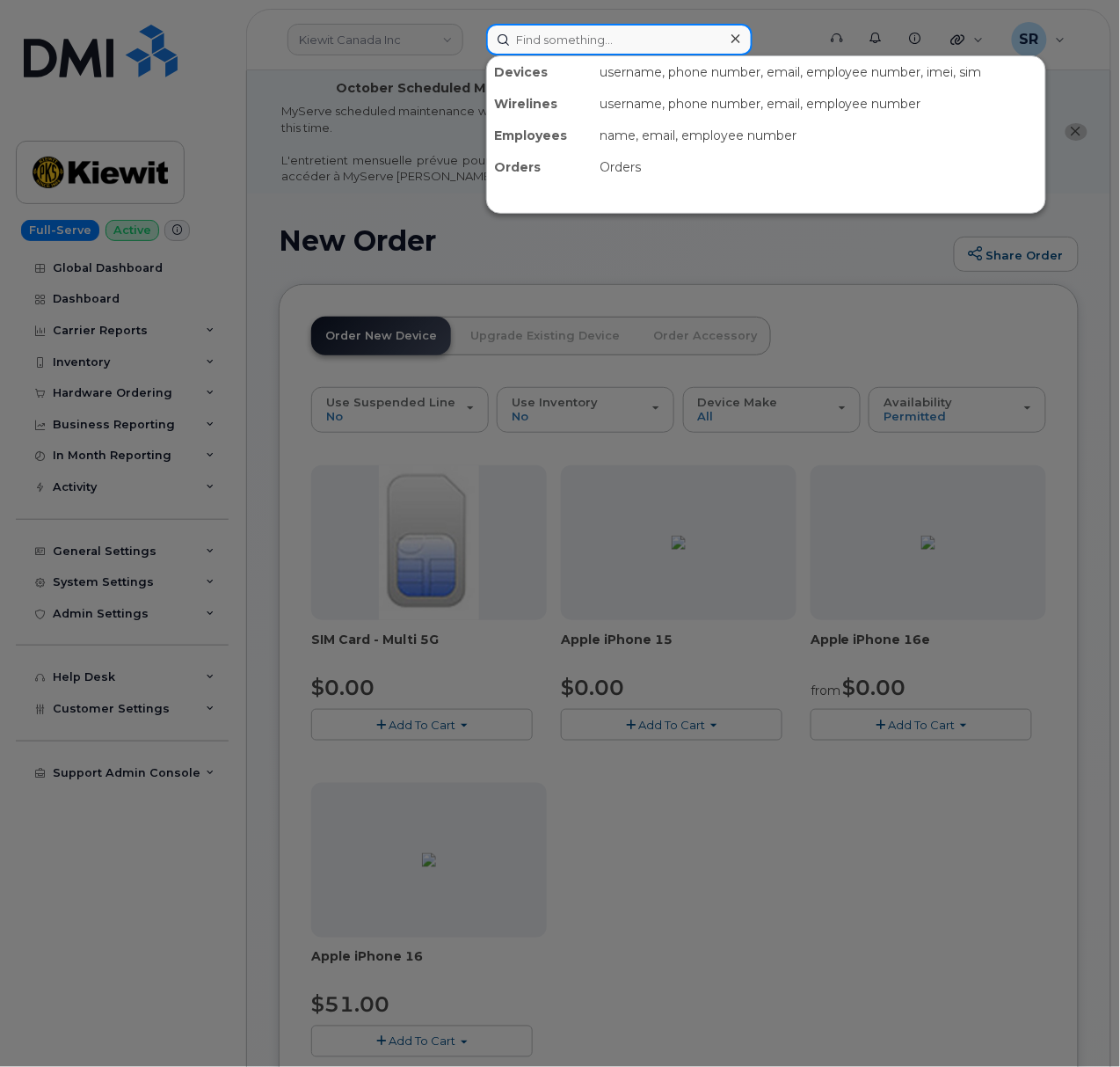
paste input "8177715604"
type input "8177715604"
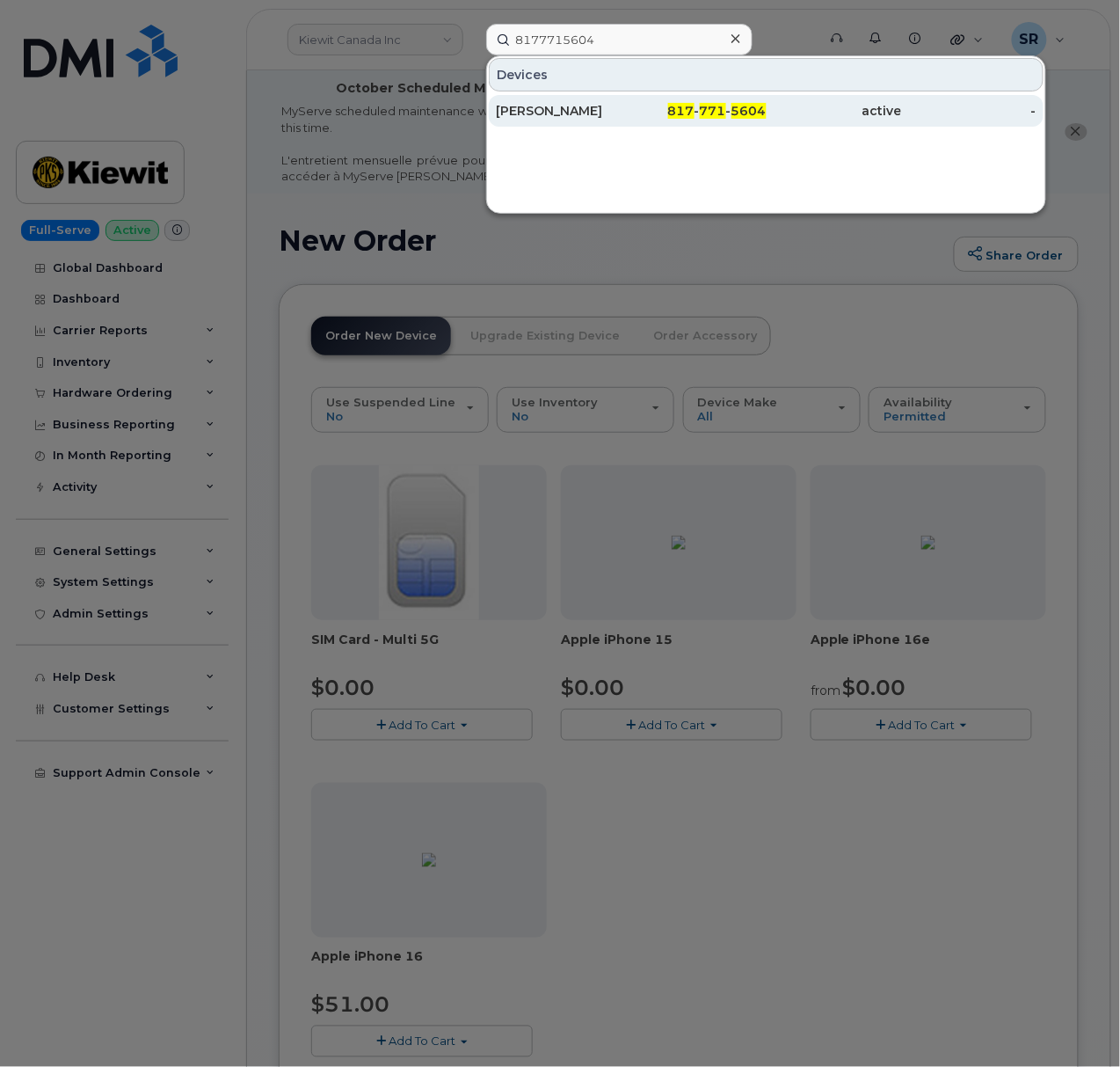
click at [654, 112] on div "817 - 771 - 5604" at bounding box center [699, 110] width 136 height 17
click at [639, 116] on div "817 - 771 - 5604" at bounding box center [699, 110] width 136 height 17
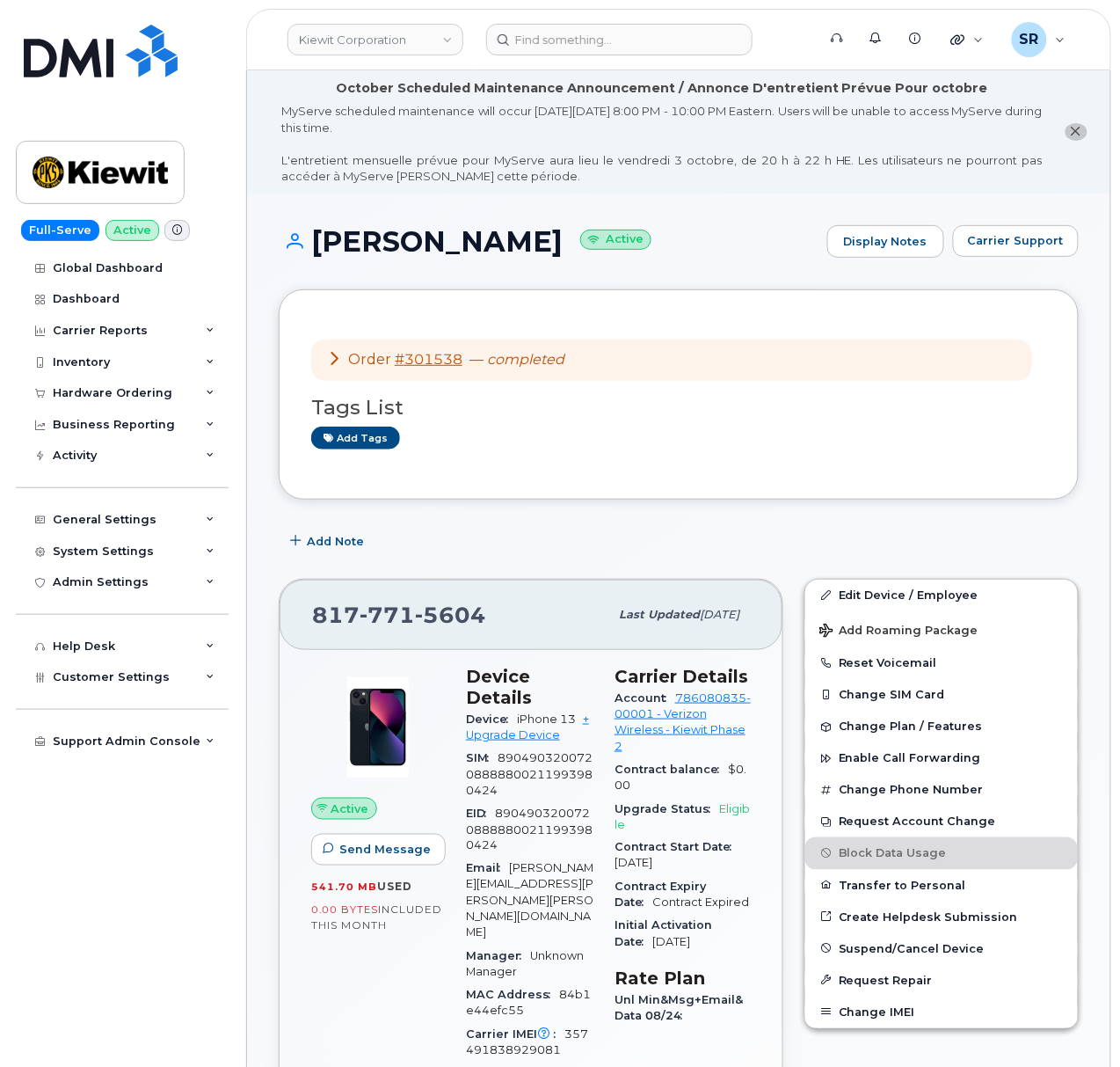
scroll to position [117, 0]
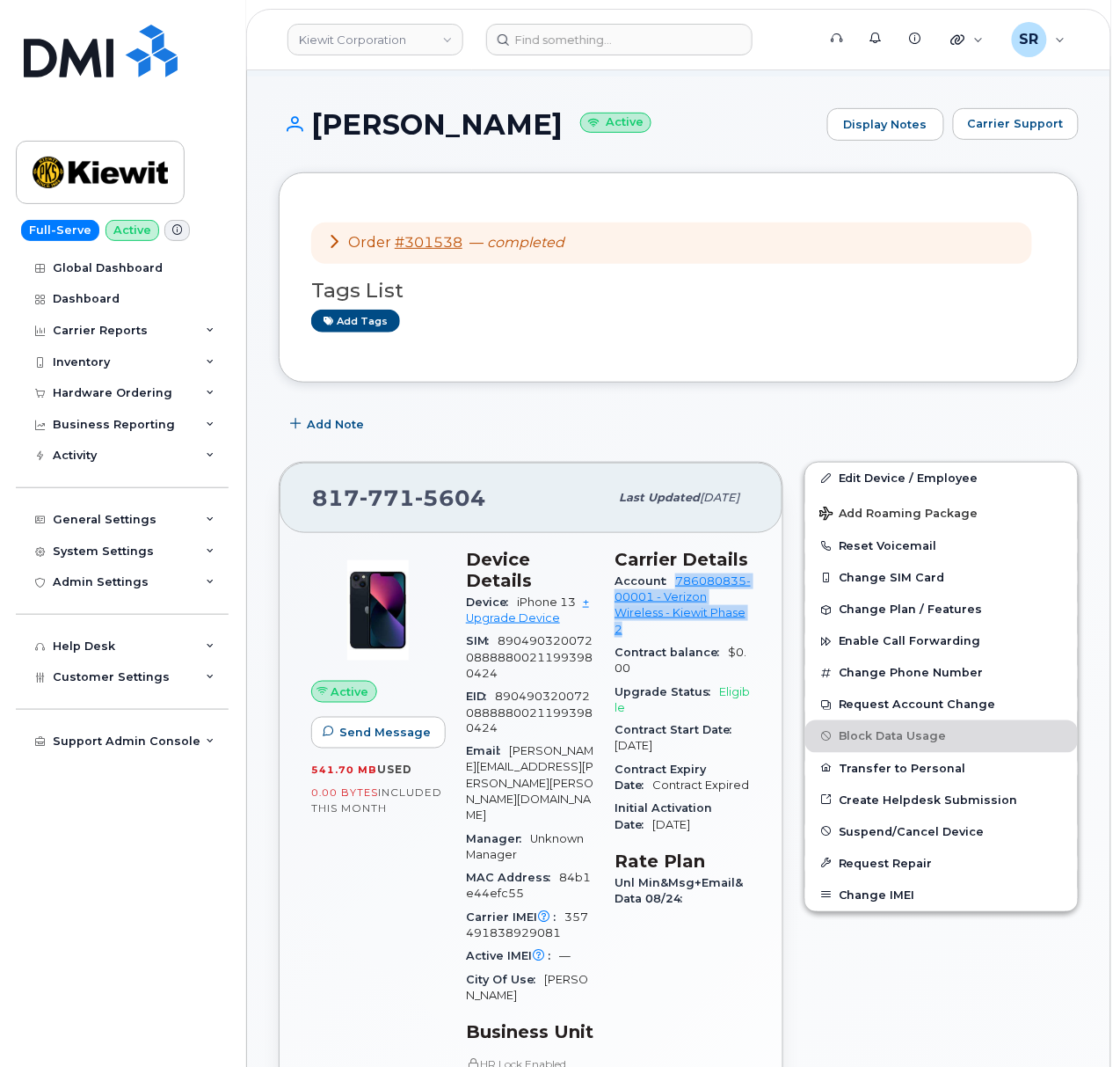
drag, startPoint x: 712, startPoint y: 655, endPoint x: 627, endPoint y: 621, distance: 91.5
click at [627, 621] on div "Account 786080835-00001 - Verizon Wireless - Kiewit Phase 2" at bounding box center [682, 606] width 136 height 72
copy link "786080835-00001 - Verizon Wireless - Kiewit Phase 2"
drag, startPoint x: 577, startPoint y: 637, endPoint x: 547, endPoint y: 600, distance: 47.6
click at [577, 637] on span "89049032007208888800211993980424" at bounding box center [529, 656] width 127 height 46
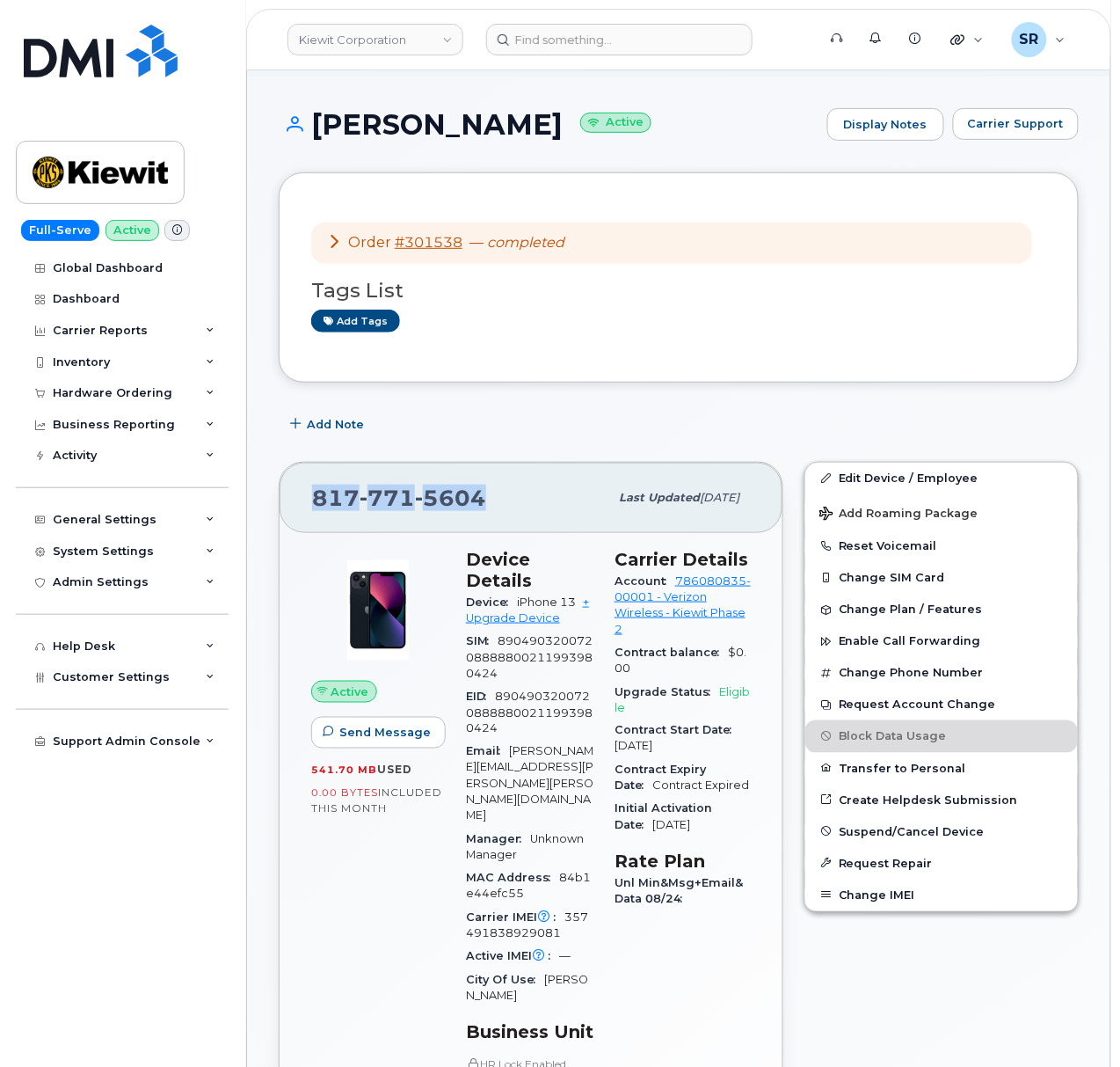
drag, startPoint x: 394, startPoint y: 483, endPoint x: 264, endPoint y: 490, distance: 130.2
copy span "817 771 5604"
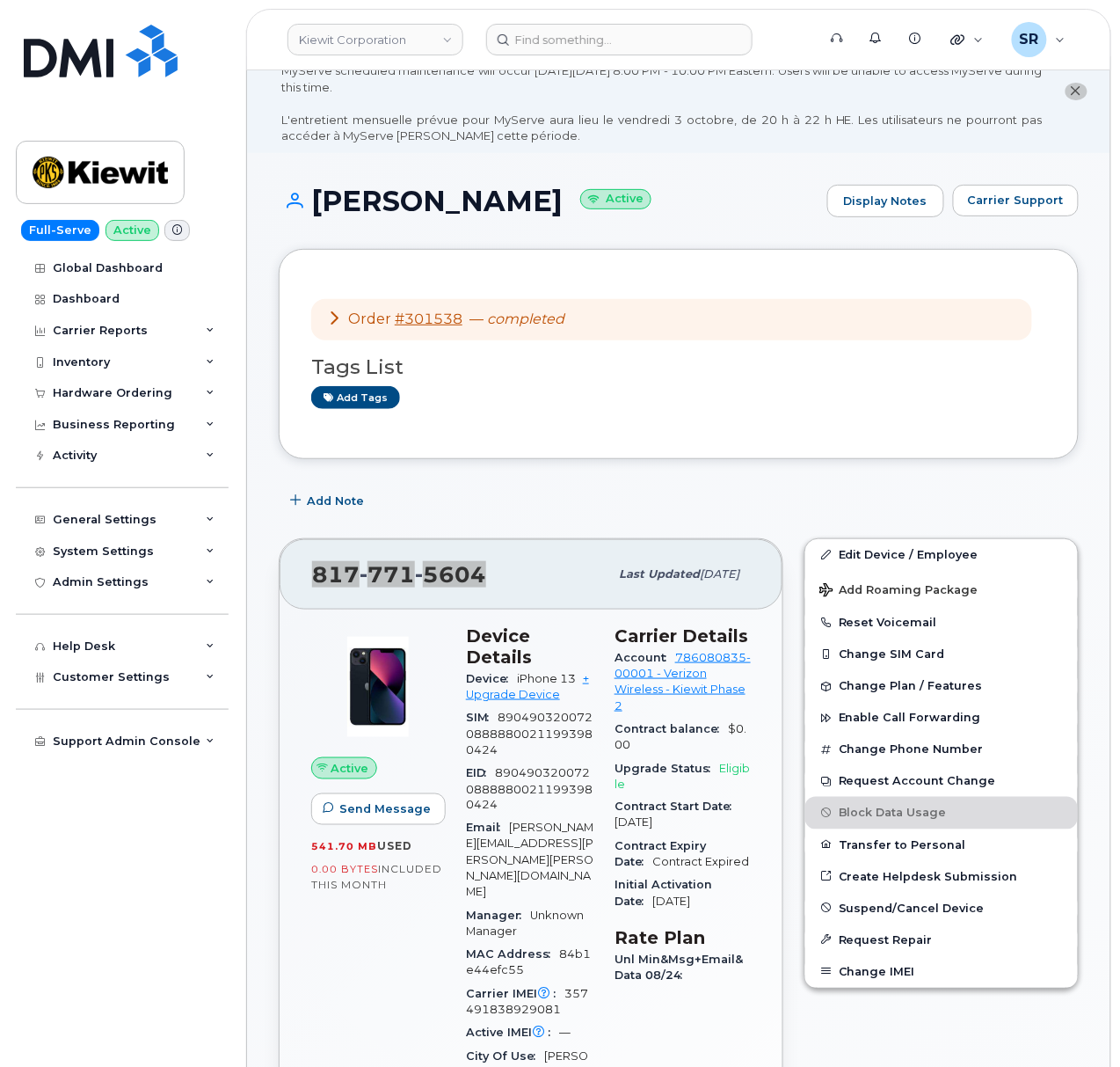
scroll to position [0, 0]
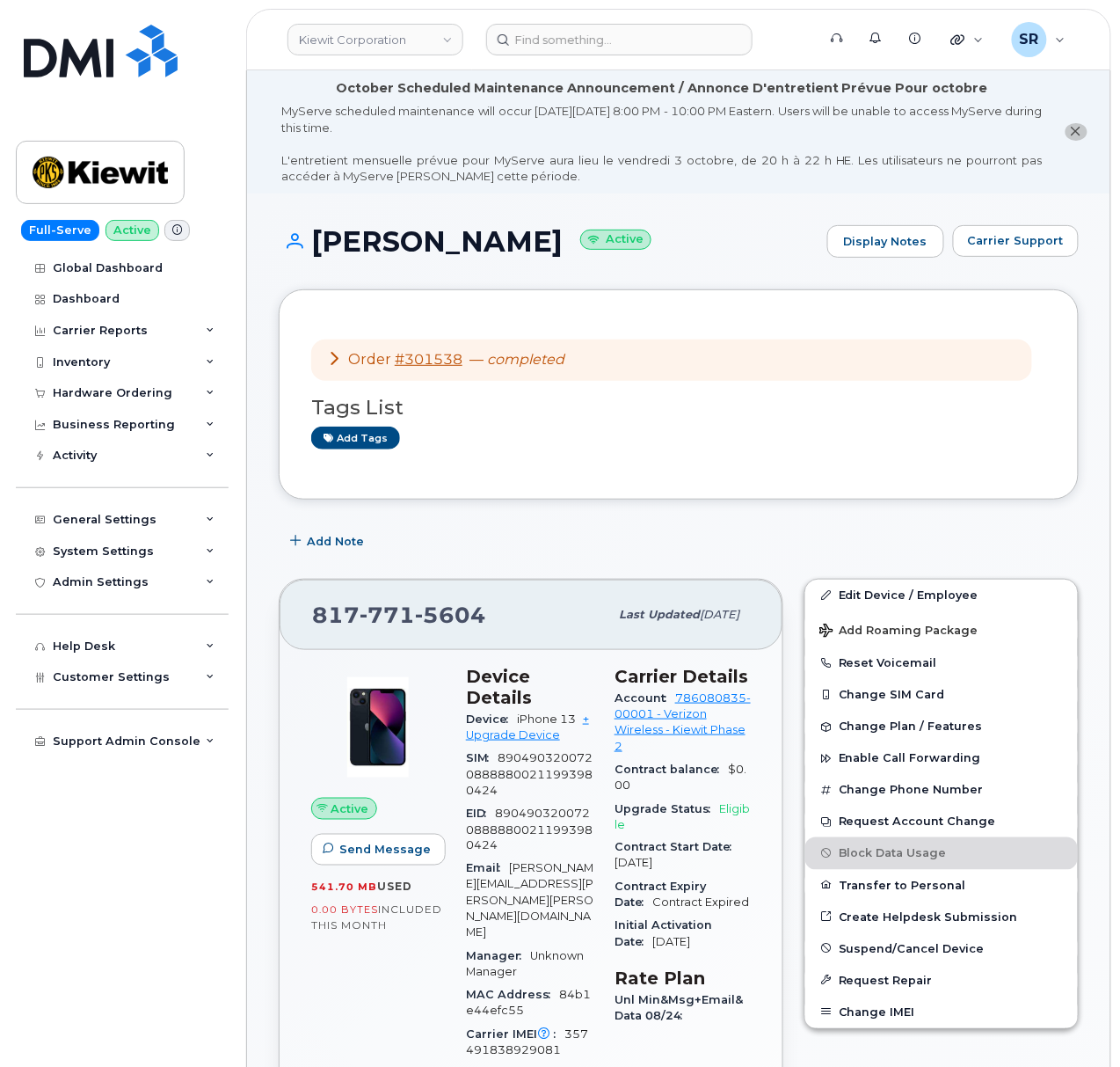
click at [429, 155] on div "MyServe scheduled maintenance will occur on Friday October 3rd, 8:00 PM - 10:00…" at bounding box center [662, 143] width 762 height 81
drag, startPoint x: 543, startPoint y: 243, endPoint x: 307, endPoint y: 252, distance: 236.2
click at [307, 252] on h1 "JUANNA LYNCH Active" at bounding box center [549, 241] width 540 height 31
copy h1 "JUANNA LYNCH"
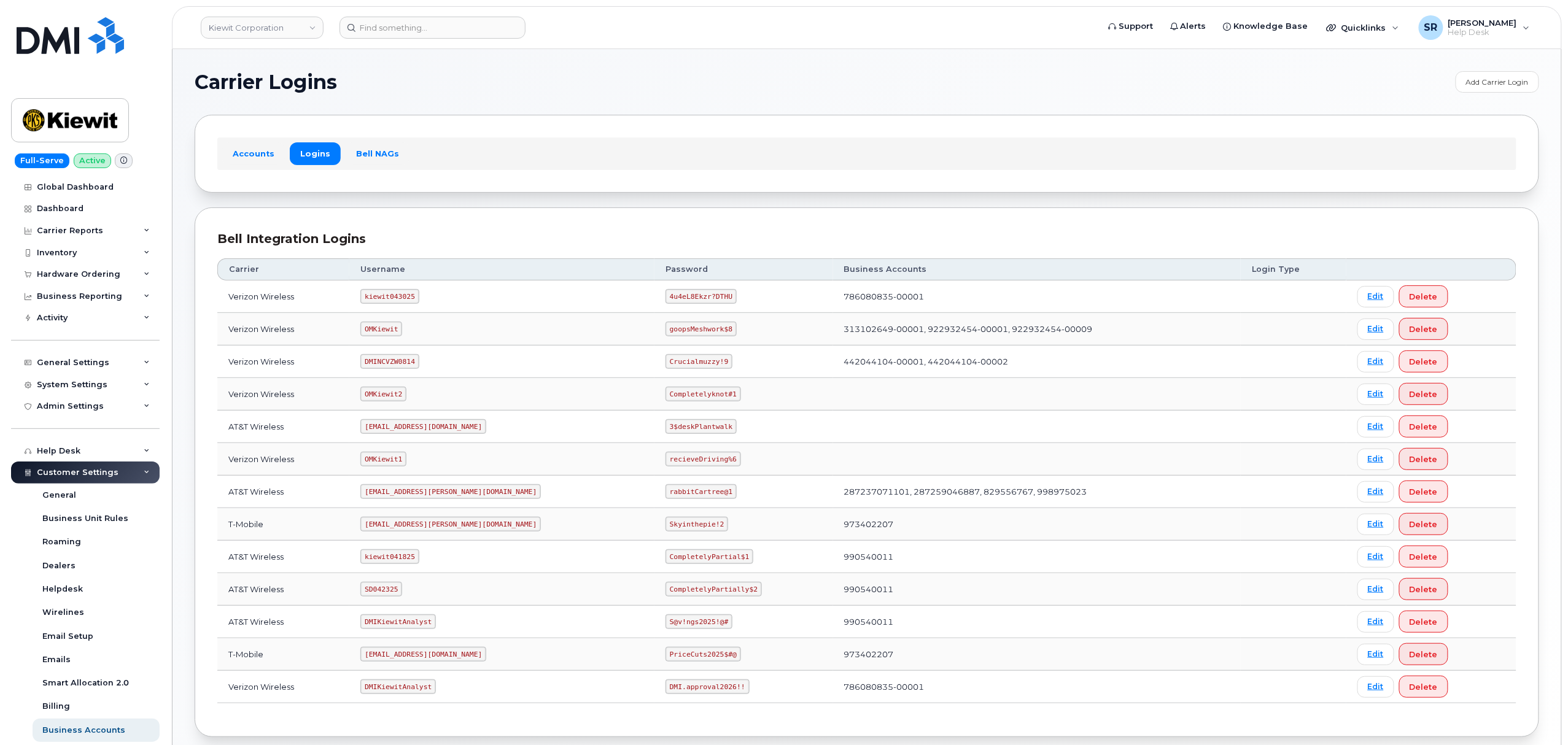
click at [393, 298] on code "kiewit043025" at bounding box center [389, 297] width 58 height 15
copy code "kiewit043025"
click at [666, 299] on code "4u4eL8Ekzr?DTHU" at bounding box center [701, 297] width 71 height 15
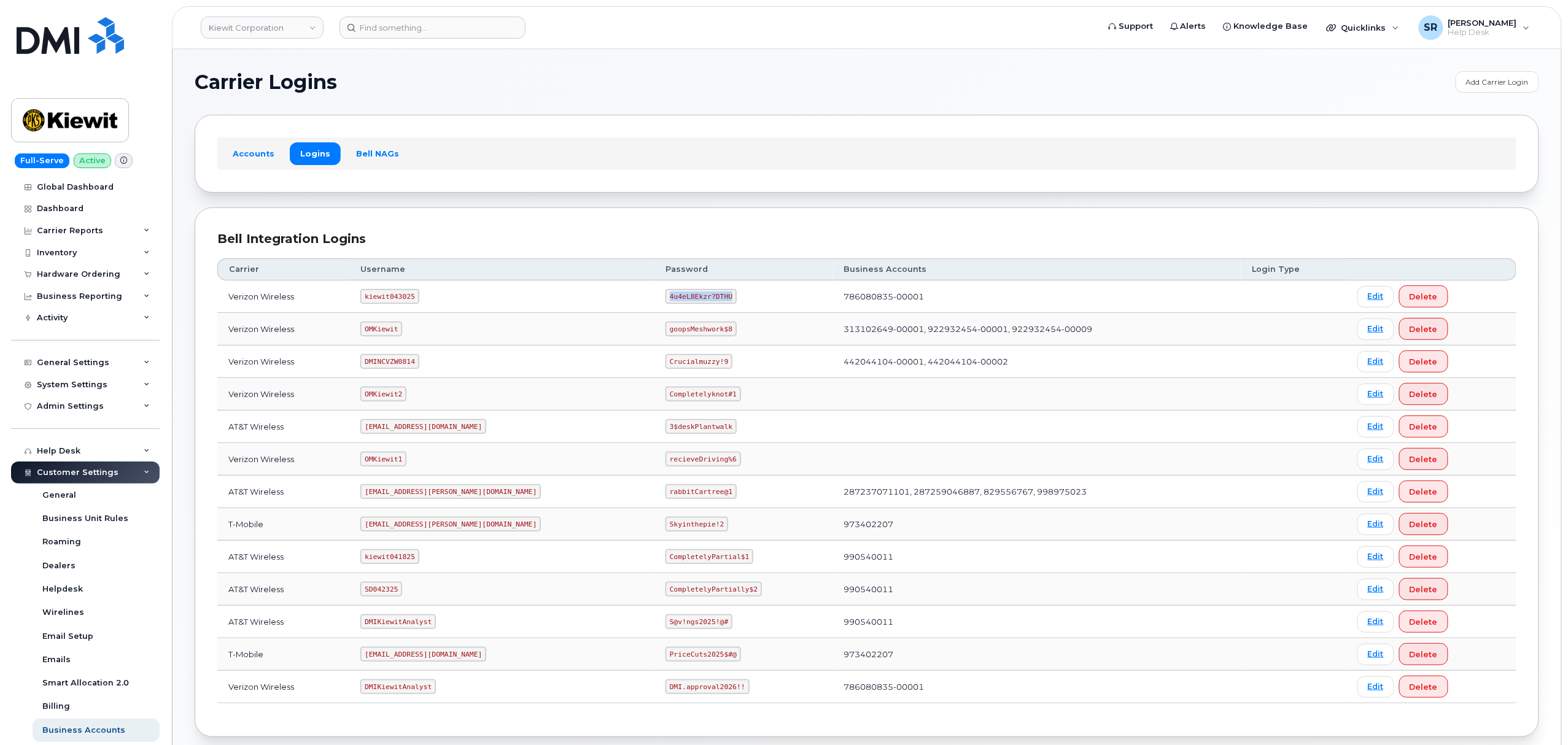
click at [666, 299] on code "4u4eL8Ekzr?DTHU" at bounding box center [701, 297] width 71 height 15
copy code "4u4eL8Ekzr?DTHU"
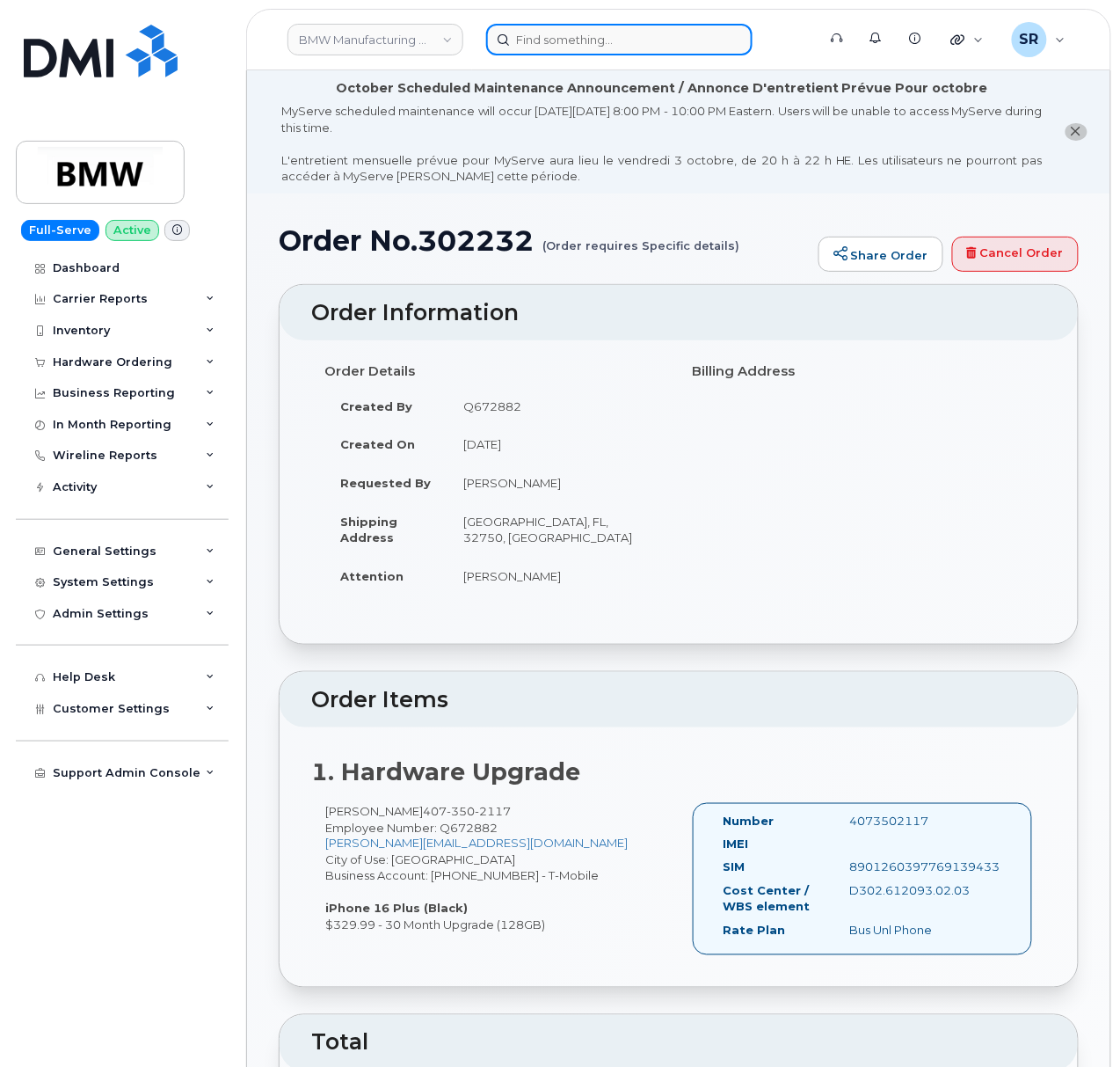
click at [620, 47] on input at bounding box center [619, 40] width 266 height 32
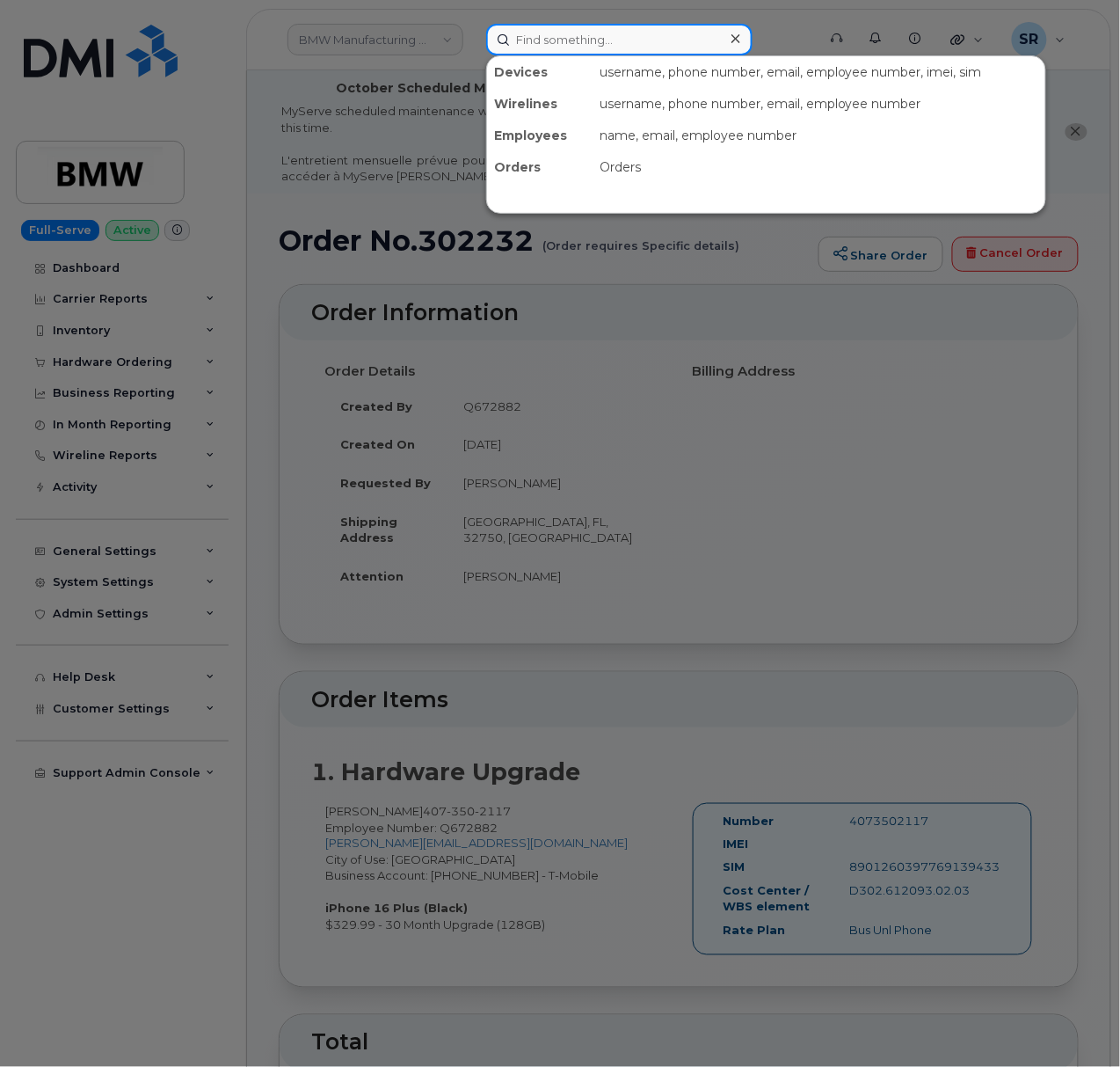
paste input "301361"
type input "301361"
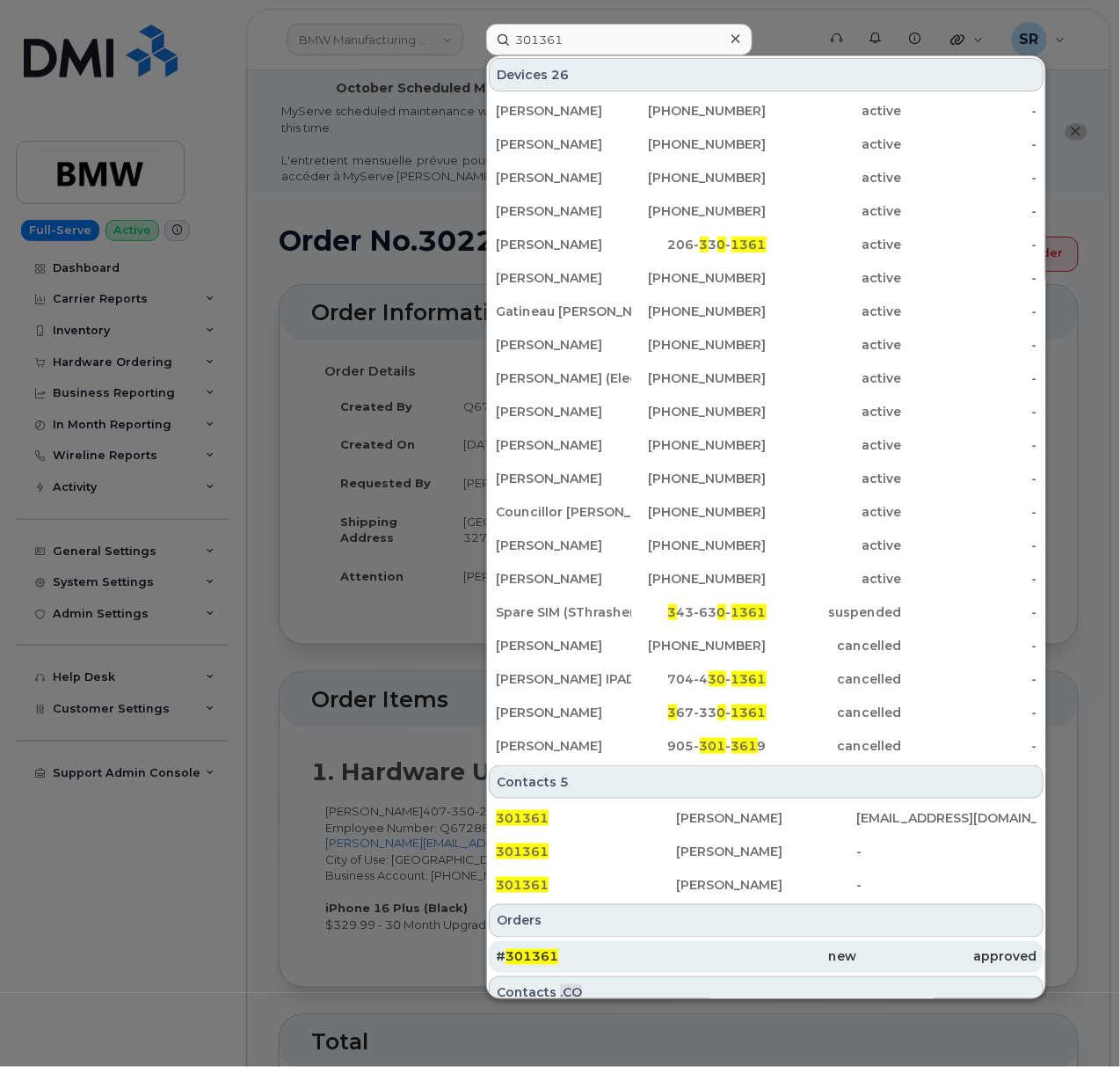
click at [774, 958] on div "new" at bounding box center [767, 957] width 180 height 17
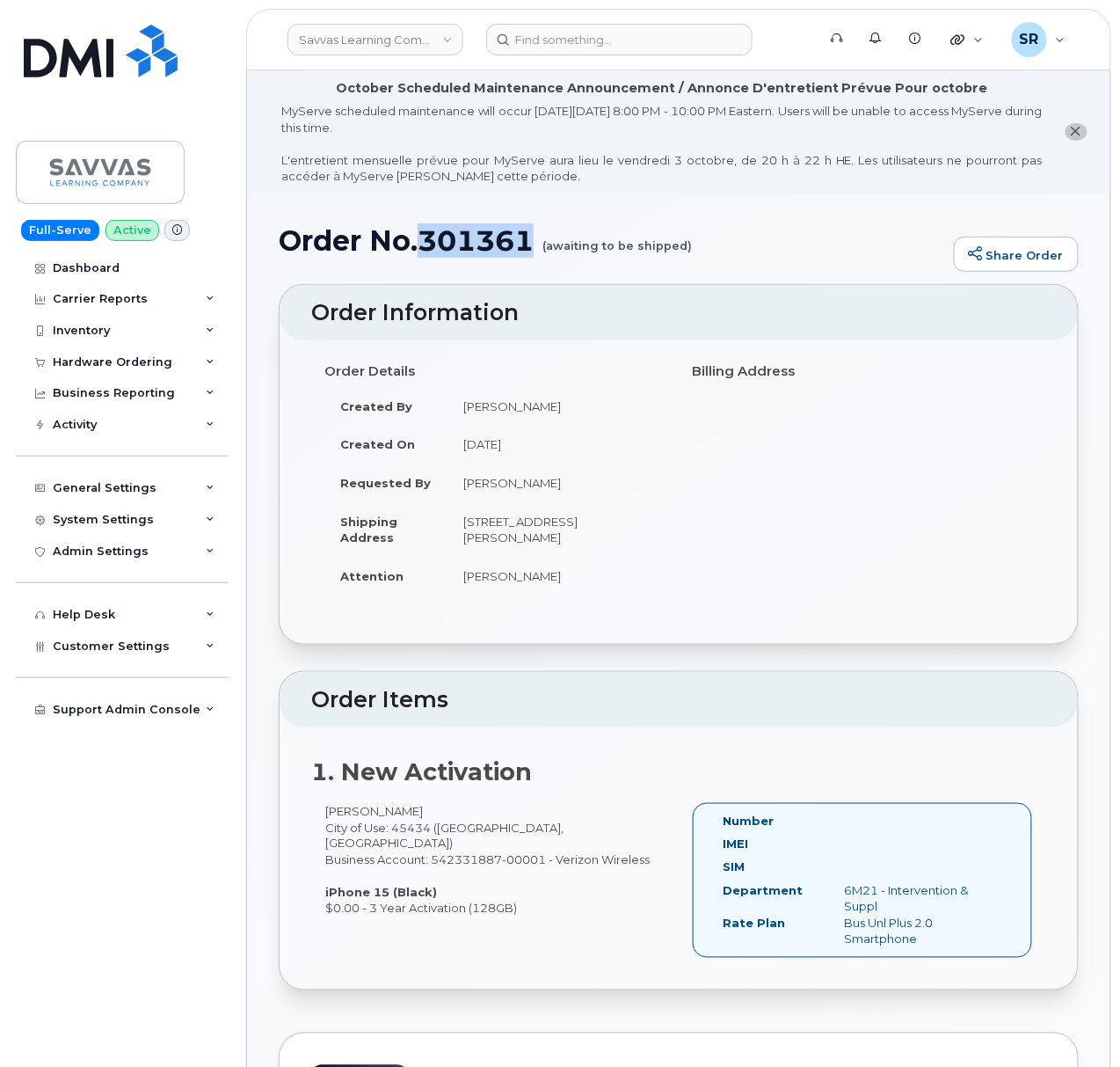
drag, startPoint x: 538, startPoint y: 239, endPoint x: 427, endPoint y: 227, distance: 111.6
click at [427, 227] on h1 "Order No.301361 (awaiting to be shipped)" at bounding box center [612, 241] width 667 height 31
copy h1 "301361"
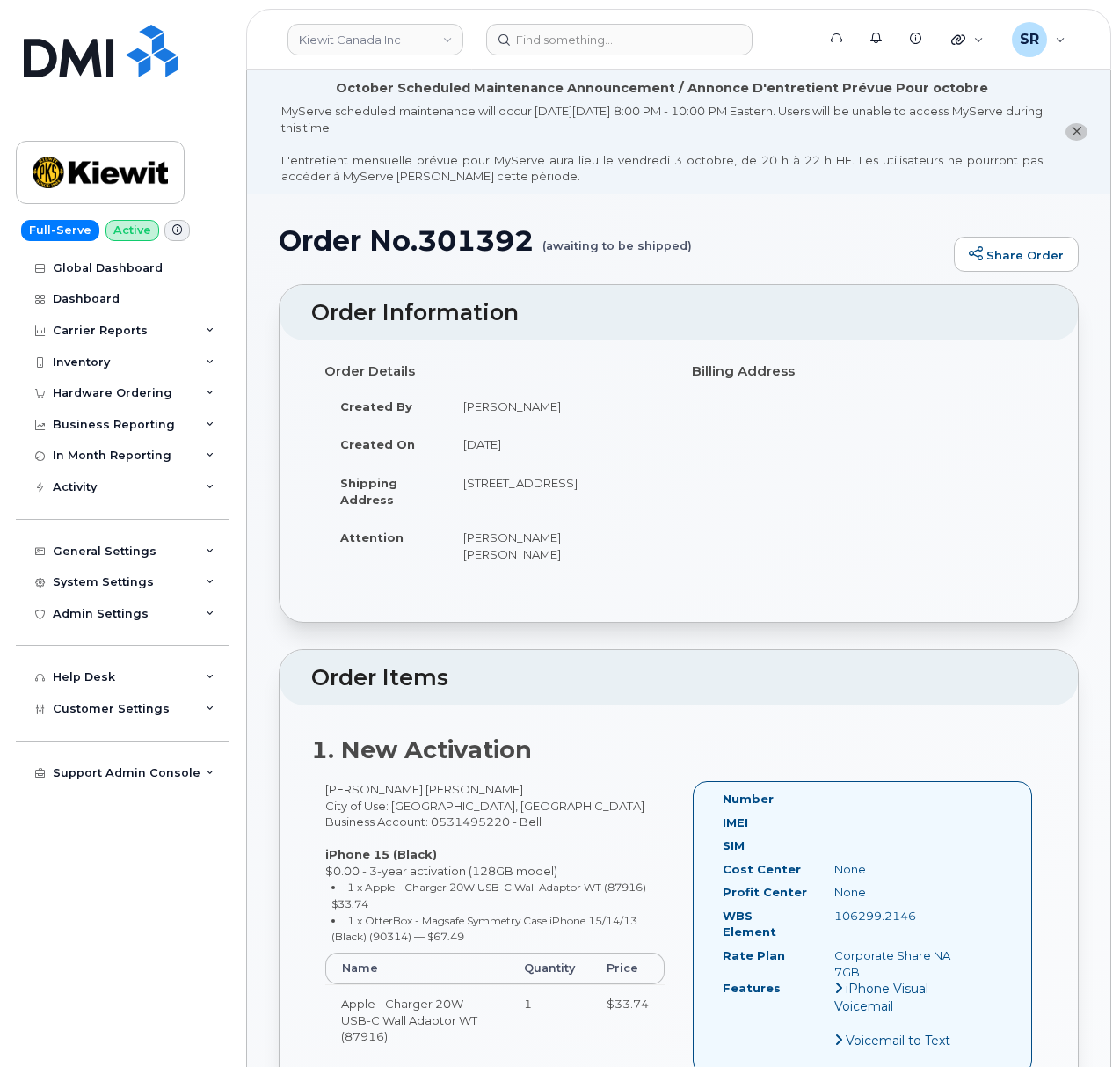
scroll to position [117, 0]
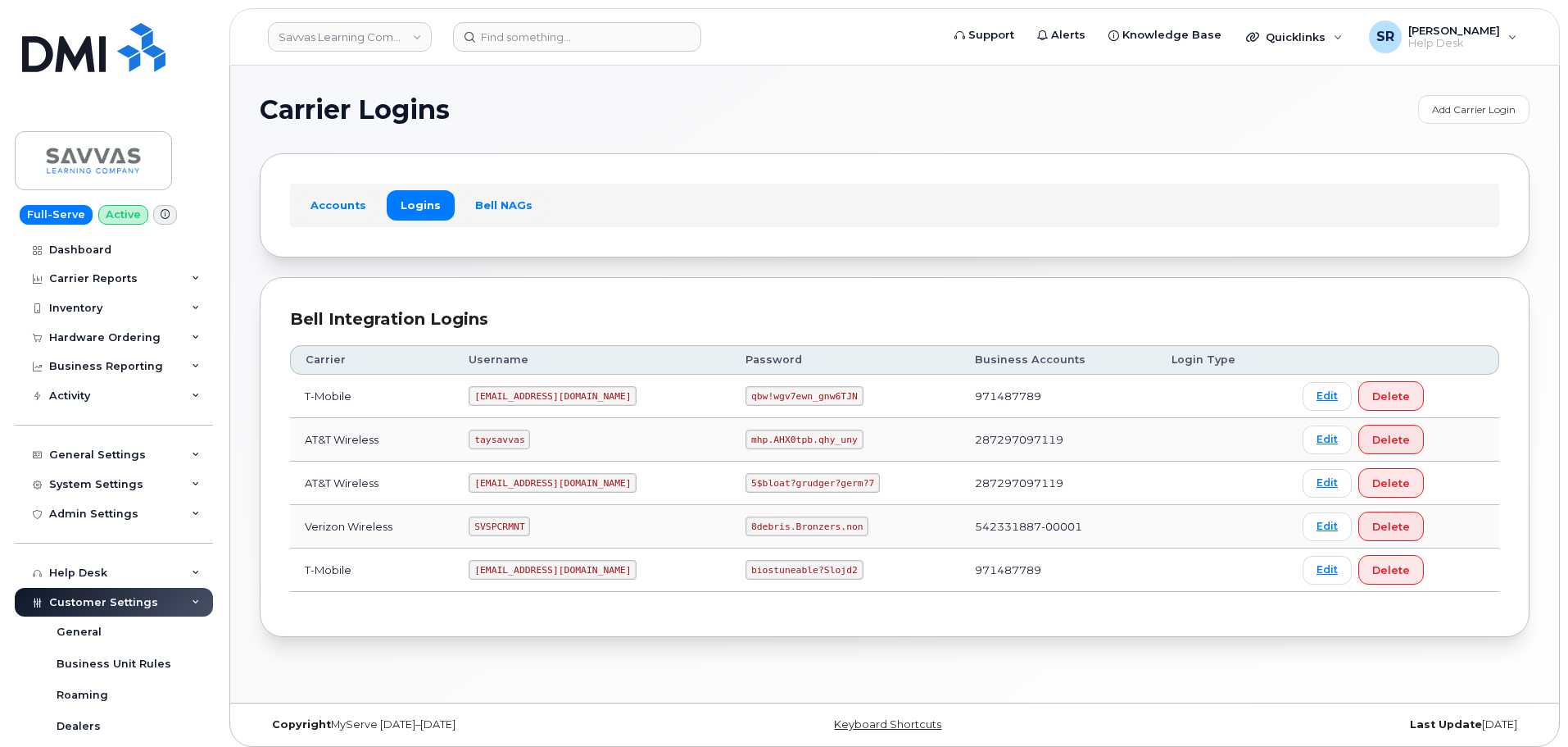
click at [511, 526] on code "SVSPCRMNT" at bounding box center [500, 526] width 61 height 20
copy code "SVSPCRMNT"
click at [746, 527] on code "8debris.Bronzers.non" at bounding box center [807, 526] width 123 height 20
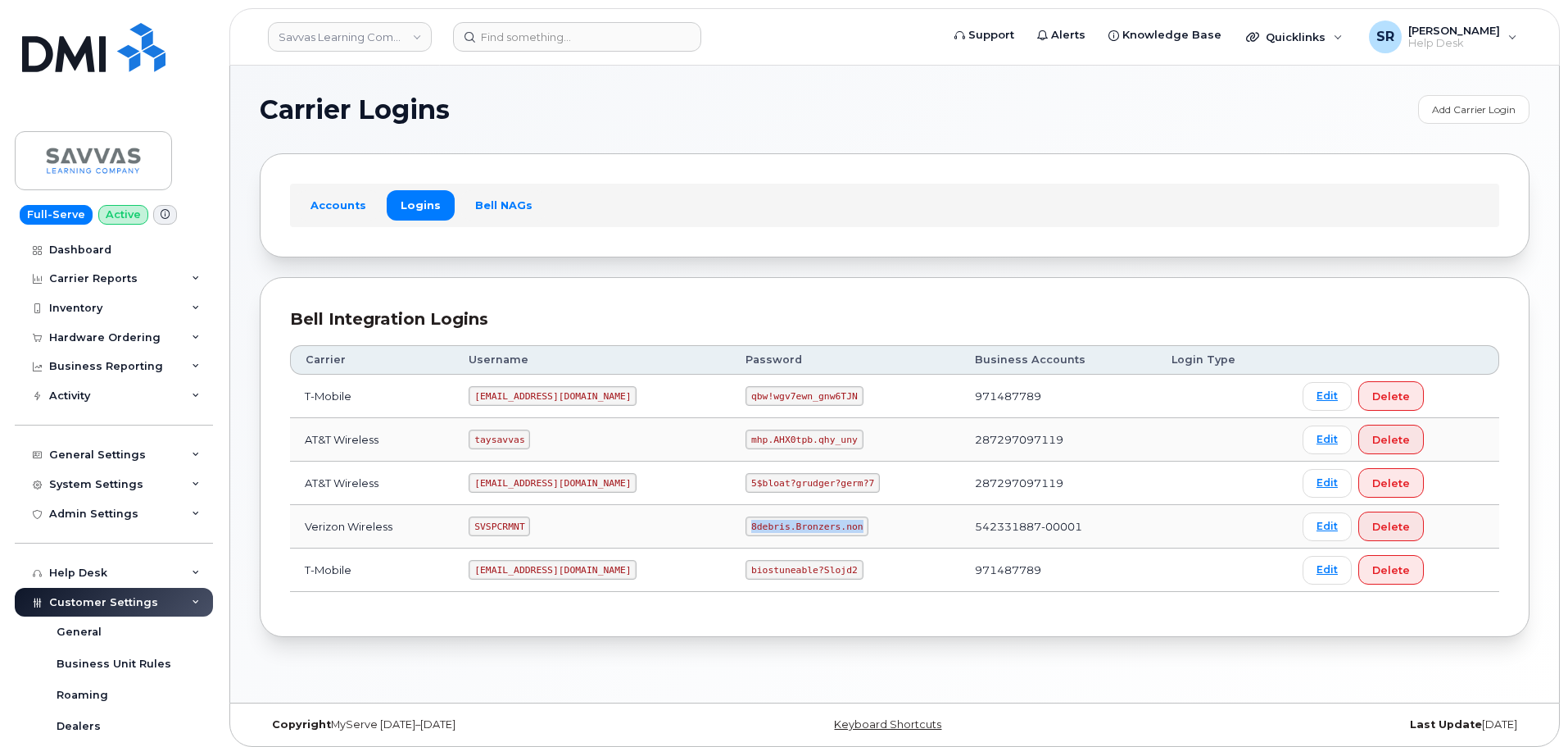
click at [746, 527] on code "8debris.Bronzers.non" at bounding box center [807, 526] width 123 height 20
copy code "8debris.Bronzers.non"
